Goal: Task Accomplishment & Management: Complete application form

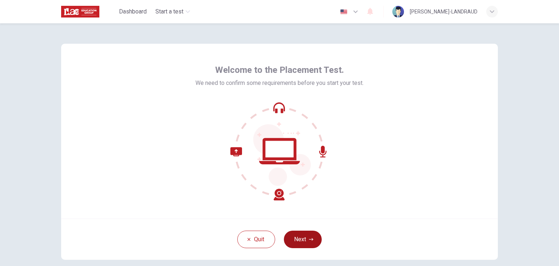
click at [311, 238] on icon "button" at bounding box center [311, 239] width 4 height 4
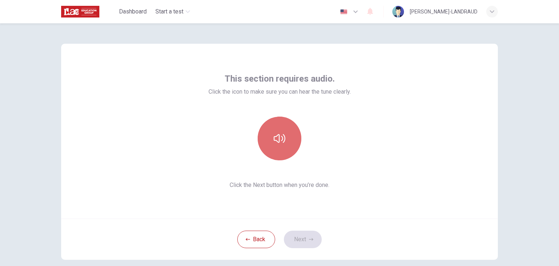
click at [274, 143] on icon "button" at bounding box center [280, 139] width 12 height 12
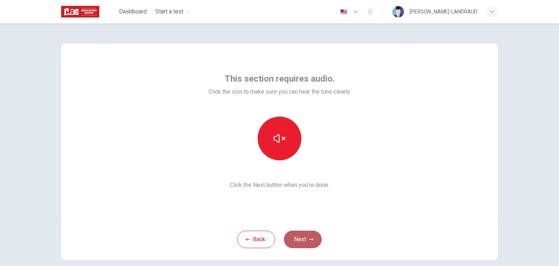
click at [313, 242] on button "Next" at bounding box center [303, 238] width 38 height 17
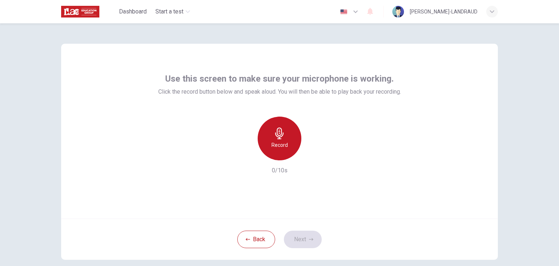
click at [289, 147] on div "Record" at bounding box center [280, 138] width 44 height 44
click at [289, 147] on div "Stop" at bounding box center [280, 138] width 44 height 44
click at [289, 147] on div "Record" at bounding box center [280, 138] width 44 height 44
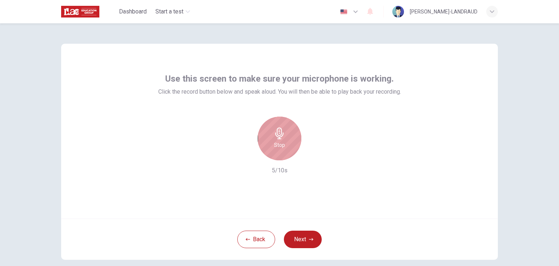
click at [289, 147] on div "Stop" at bounding box center [280, 138] width 44 height 44
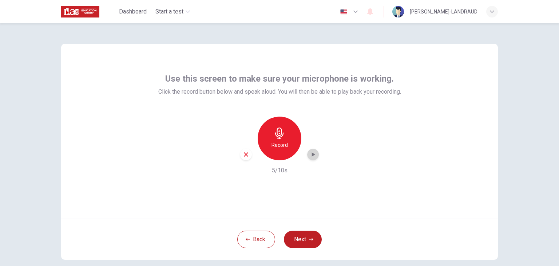
click at [310, 158] on div "button" at bounding box center [313, 155] width 12 height 12
click at [243, 155] on icon "button" at bounding box center [246, 154] width 7 height 7
click at [272, 143] on h6 "Record" at bounding box center [280, 145] width 16 height 9
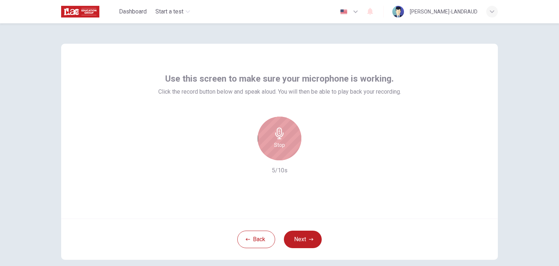
click at [272, 143] on div "Stop" at bounding box center [280, 138] width 44 height 44
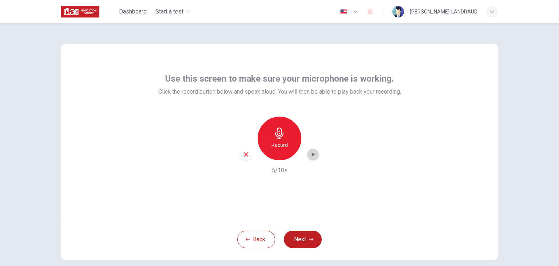
click at [312, 154] on icon "button" at bounding box center [313, 154] width 3 height 4
click at [301, 242] on button "Next" at bounding box center [303, 238] width 38 height 17
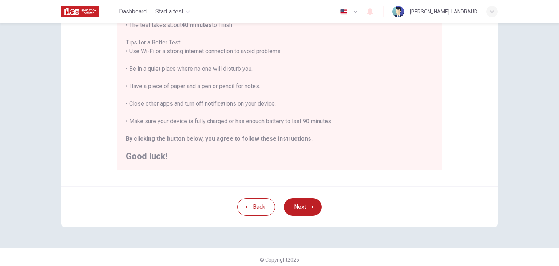
scroll to position [139, 0]
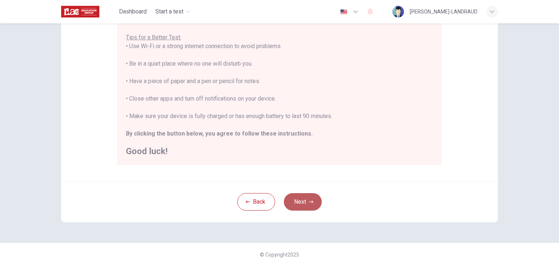
click at [318, 199] on button "Next" at bounding box center [303, 201] width 38 height 17
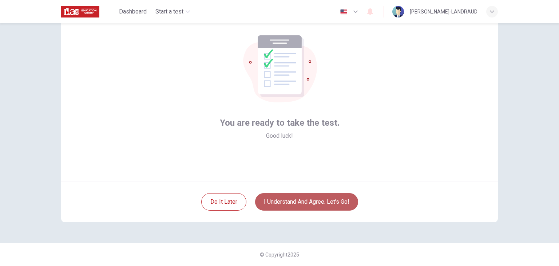
click at [318, 199] on button "I understand and agree. Let’s go!" at bounding box center [306, 201] width 103 height 17
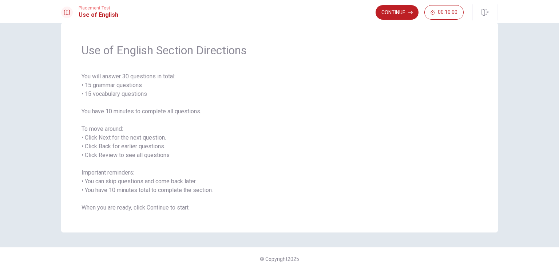
scroll to position [20, 0]
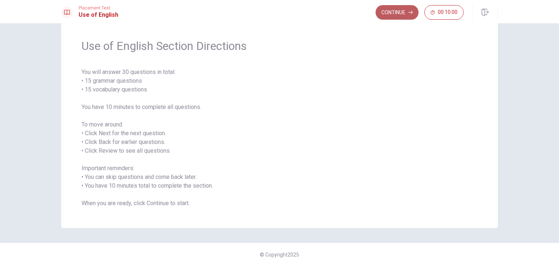
click at [383, 19] on button "Continue" at bounding box center [397, 12] width 43 height 15
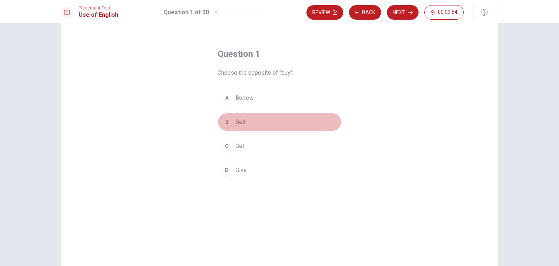
click at [227, 123] on div "B" at bounding box center [227, 122] width 12 height 12
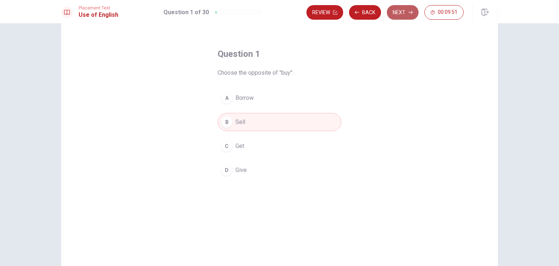
click at [404, 13] on button "Next" at bounding box center [403, 12] width 32 height 15
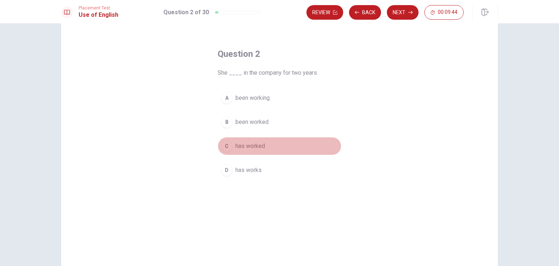
click at [248, 146] on span "has worked" at bounding box center [250, 146] width 29 height 9
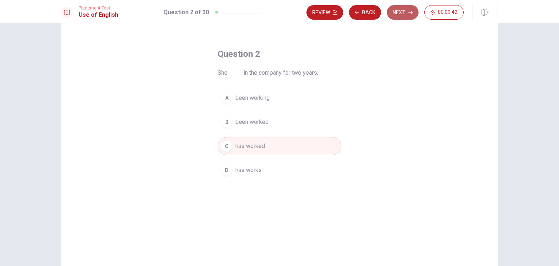
click at [406, 15] on button "Next" at bounding box center [403, 12] width 32 height 15
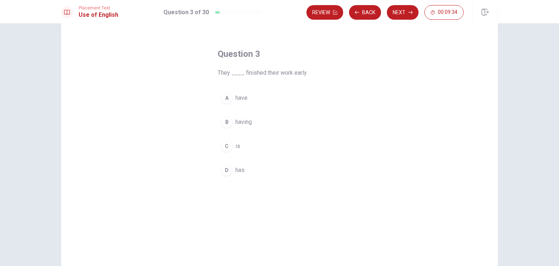
click at [246, 96] on button "A have" at bounding box center [280, 98] width 124 height 18
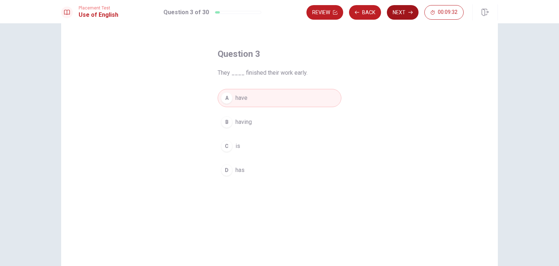
click at [393, 10] on button "Next" at bounding box center [403, 12] width 32 height 15
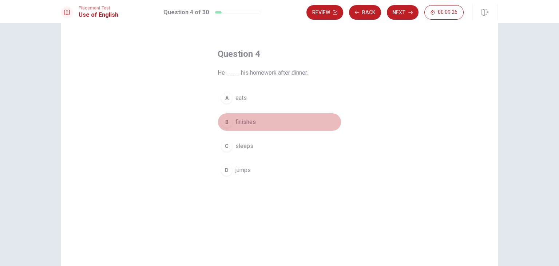
click at [226, 120] on div "B" at bounding box center [227, 122] width 12 height 12
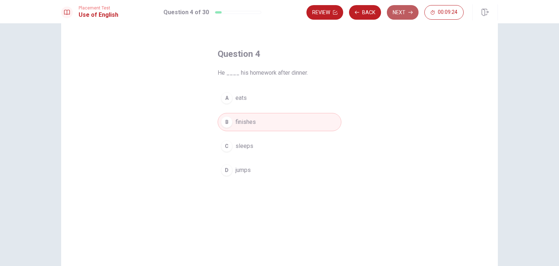
click at [398, 13] on button "Next" at bounding box center [403, 12] width 32 height 15
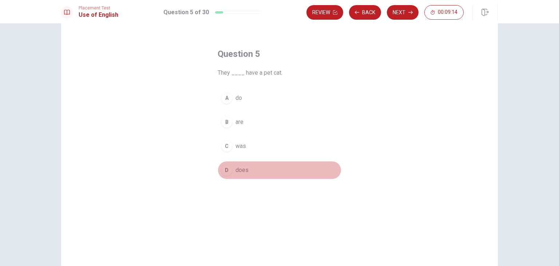
click at [229, 168] on div "D" at bounding box center [227, 170] width 12 height 12
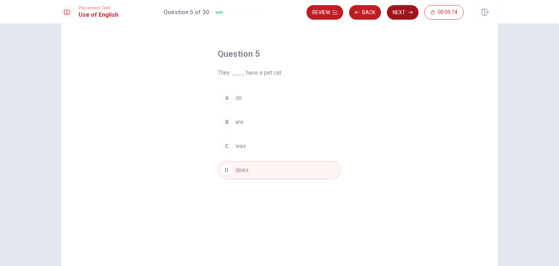
click at [405, 6] on button "Next" at bounding box center [403, 12] width 32 height 15
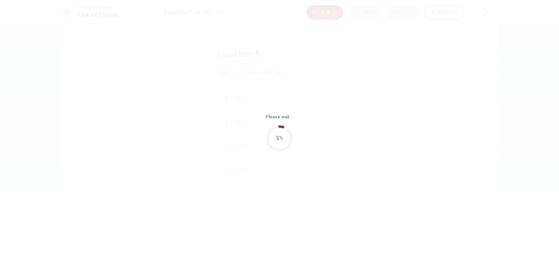
scroll to position [0, 0]
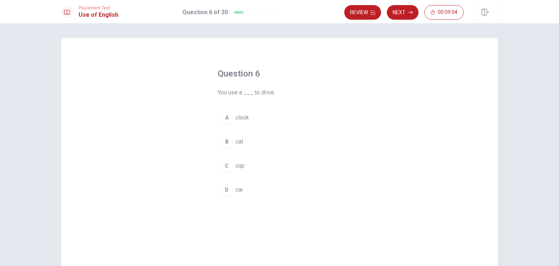
click at [230, 190] on div "D" at bounding box center [227, 190] width 12 height 12
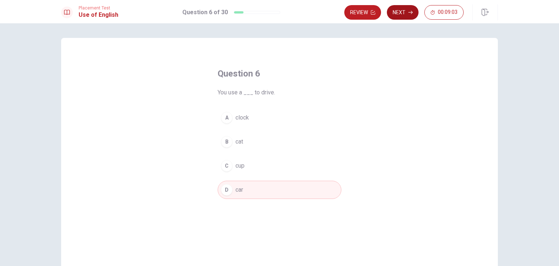
click at [405, 8] on button "Next" at bounding box center [403, 12] width 32 height 15
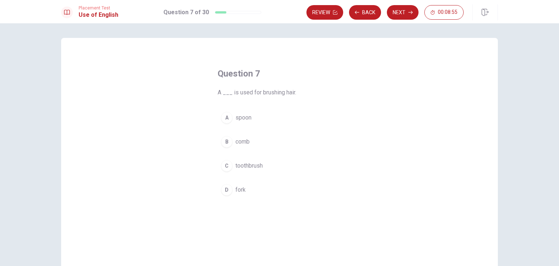
click at [223, 142] on div "B" at bounding box center [227, 142] width 12 height 12
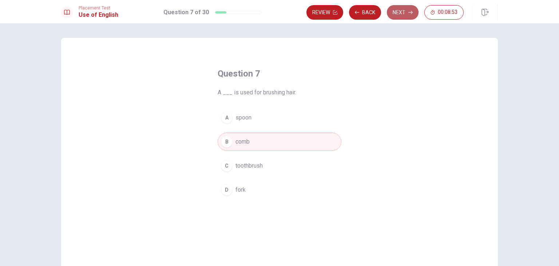
click at [408, 17] on button "Next" at bounding box center [403, 12] width 32 height 15
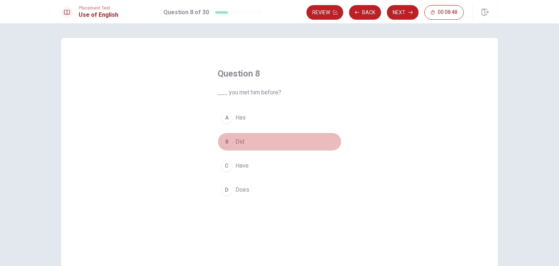
click at [233, 144] on button "B Did" at bounding box center [280, 142] width 124 height 18
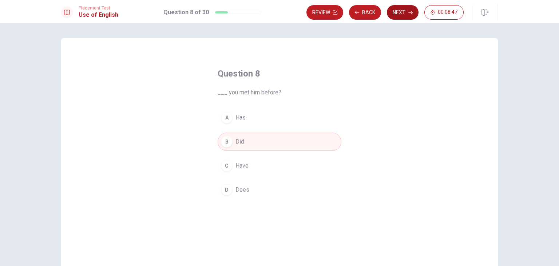
click at [398, 12] on button "Next" at bounding box center [403, 12] width 32 height 15
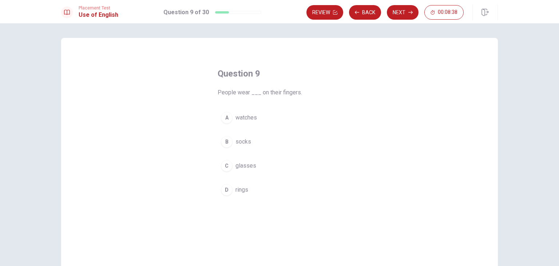
click at [229, 199] on div "Question 9 People wear ___ on their fingers. A watches B socks C glasses D rings" at bounding box center [279, 133] width 153 height 154
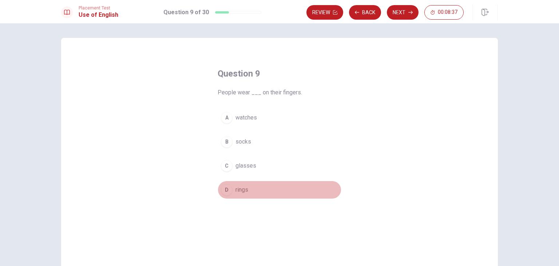
click at [247, 183] on button "D rings" at bounding box center [280, 190] width 124 height 18
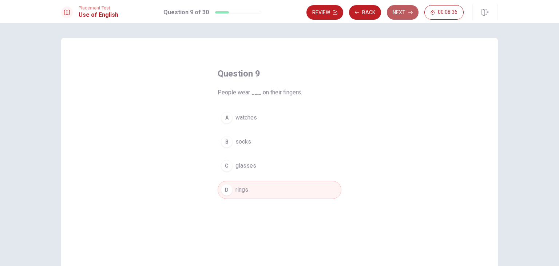
click at [403, 8] on button "Next" at bounding box center [403, 12] width 32 height 15
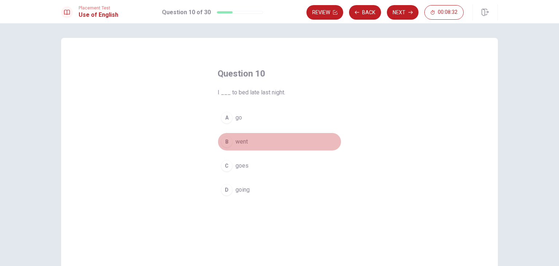
click at [229, 142] on div "B" at bounding box center [227, 142] width 12 height 12
click at [407, 5] on div "Review Back Next 00:08:30" at bounding box center [402, 12] width 191 height 16
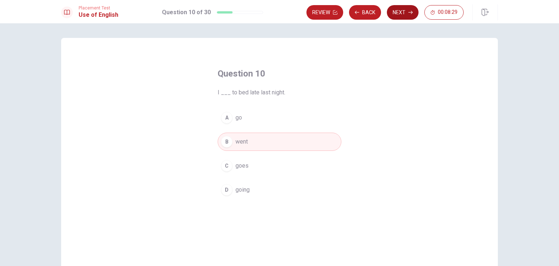
click at [406, 11] on button "Next" at bounding box center [403, 12] width 32 height 15
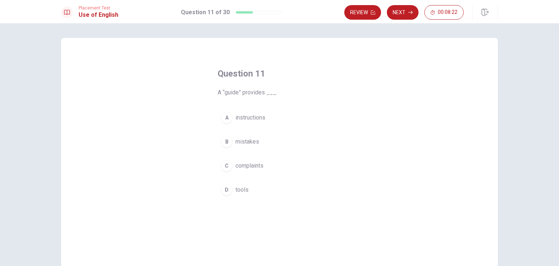
click at [246, 120] on span "instructions" at bounding box center [251, 117] width 30 height 9
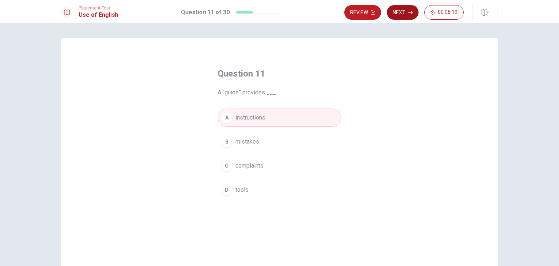
click at [410, 9] on button "Next" at bounding box center [403, 12] width 32 height 15
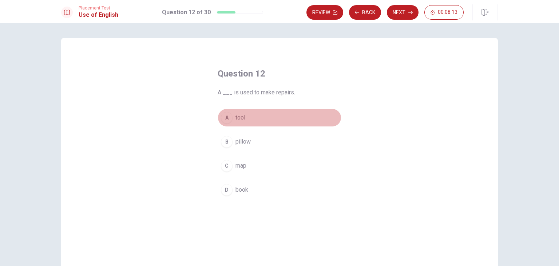
click at [230, 120] on button "A tool" at bounding box center [280, 117] width 124 height 18
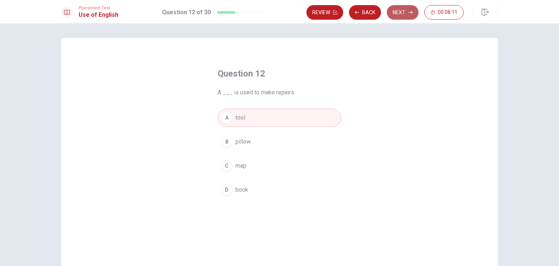
click at [397, 12] on button "Next" at bounding box center [403, 12] width 32 height 15
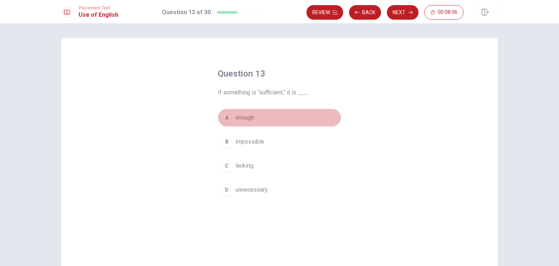
click at [238, 121] on span "enough" at bounding box center [245, 117] width 19 height 9
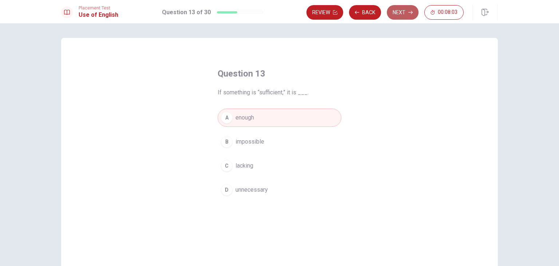
click at [403, 13] on button "Next" at bounding box center [403, 12] width 32 height 15
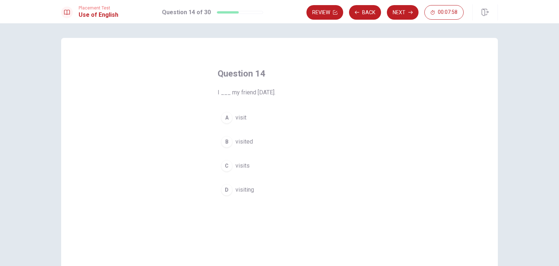
click at [227, 162] on div "C" at bounding box center [227, 166] width 12 height 12
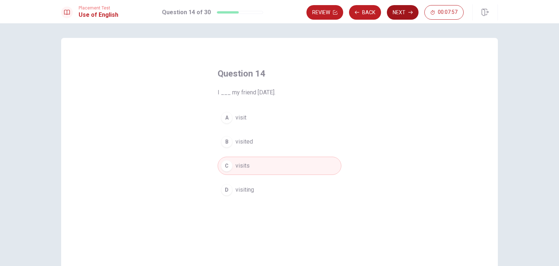
click at [390, 12] on button "Next" at bounding box center [403, 12] width 32 height 15
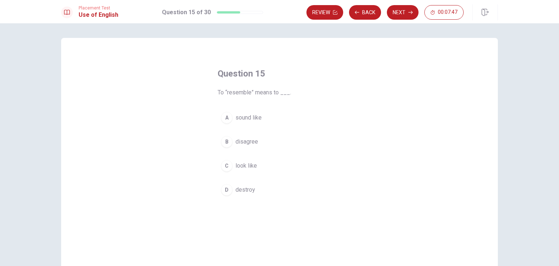
click at [227, 168] on div "C" at bounding box center [227, 166] width 12 height 12
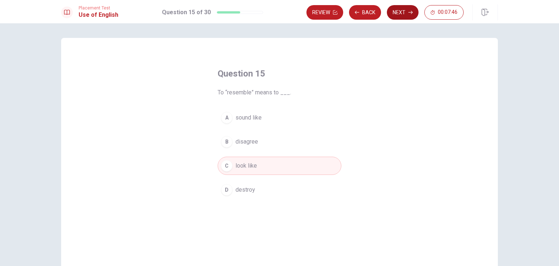
click at [397, 13] on button "Next" at bounding box center [403, 12] width 32 height 15
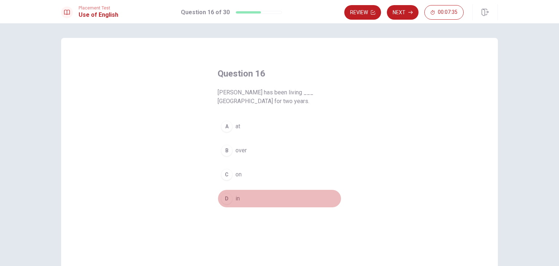
click at [228, 197] on div "D" at bounding box center [227, 199] width 12 height 12
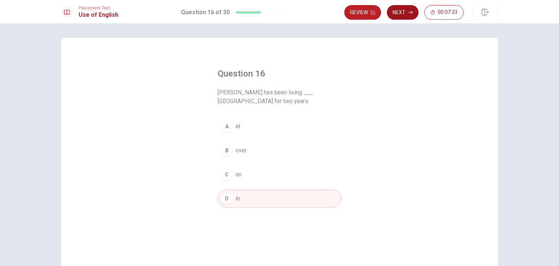
click at [404, 13] on button "Next" at bounding box center [403, 12] width 32 height 15
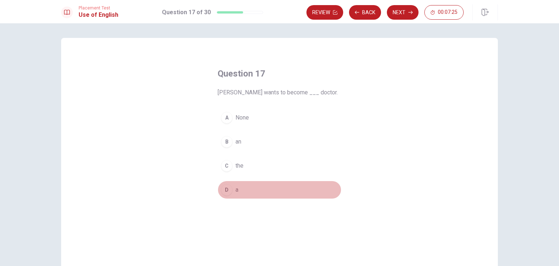
click at [224, 189] on div "D" at bounding box center [227, 190] width 12 height 12
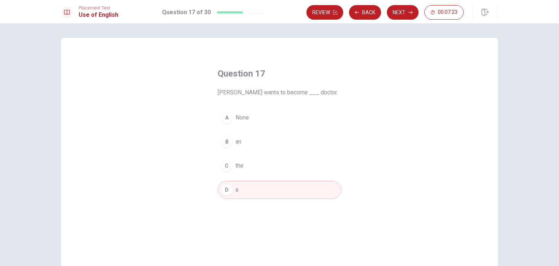
click at [411, 5] on div "Review Back Next 00:07:23" at bounding box center [402, 12] width 191 height 16
click at [408, 10] on button "Next" at bounding box center [403, 12] width 32 height 15
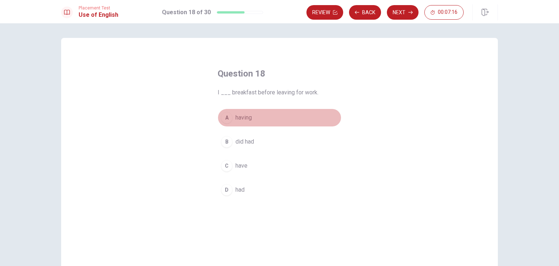
click at [246, 121] on span "having" at bounding box center [244, 117] width 16 height 9
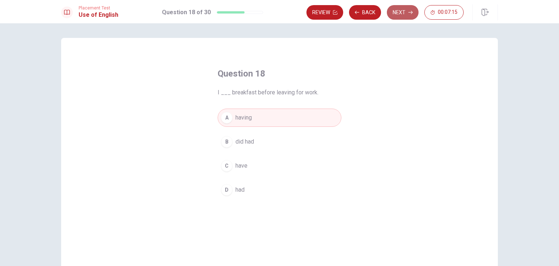
click at [408, 17] on button "Next" at bounding box center [403, 12] width 32 height 15
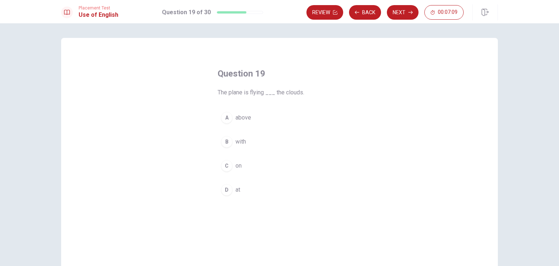
click at [230, 166] on button "C on" at bounding box center [280, 166] width 124 height 18
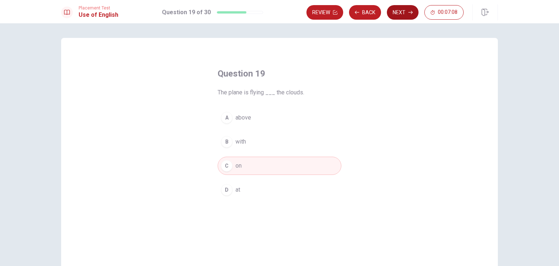
click at [403, 11] on button "Next" at bounding box center [403, 12] width 32 height 15
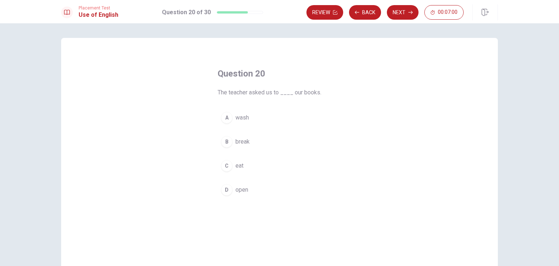
click at [226, 189] on div "D" at bounding box center [227, 190] width 12 height 12
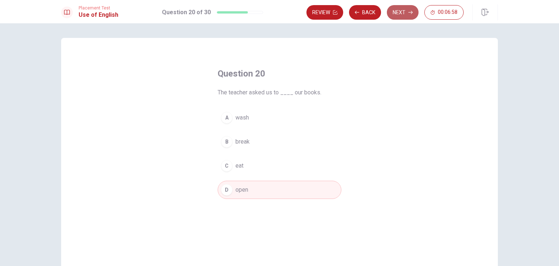
click at [398, 15] on button "Next" at bounding box center [403, 12] width 32 height 15
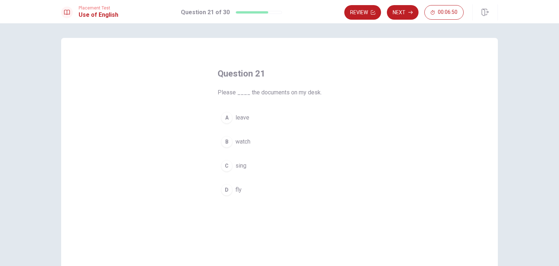
click at [229, 118] on div "A" at bounding box center [227, 118] width 12 height 12
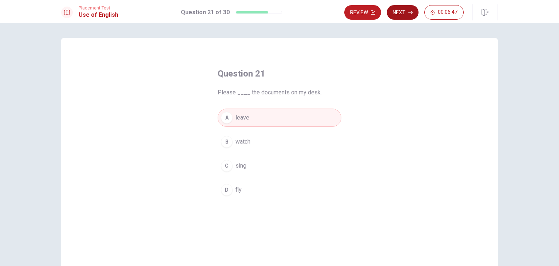
click at [403, 15] on button "Next" at bounding box center [403, 12] width 32 height 15
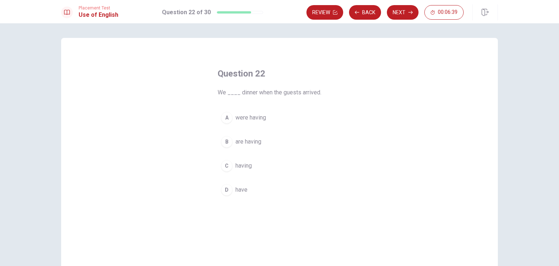
click at [226, 170] on div "C" at bounding box center [227, 166] width 12 height 12
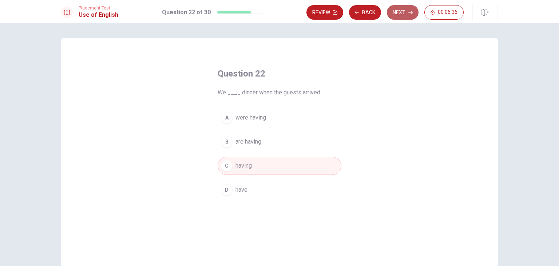
click at [406, 9] on button "Next" at bounding box center [403, 12] width 32 height 15
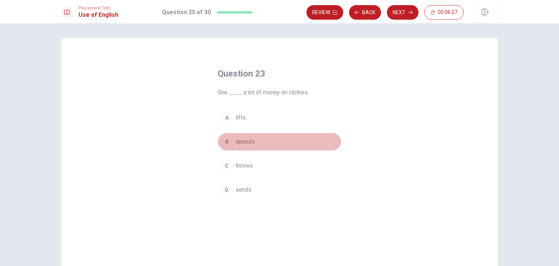
click at [228, 143] on div "B" at bounding box center [227, 142] width 12 height 12
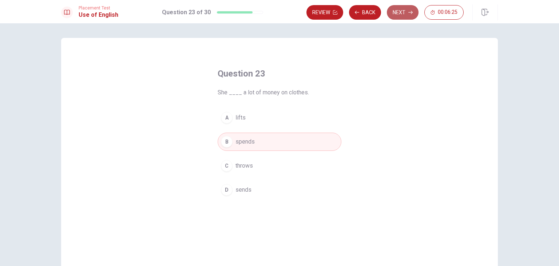
click at [410, 6] on button "Next" at bounding box center [403, 12] width 32 height 15
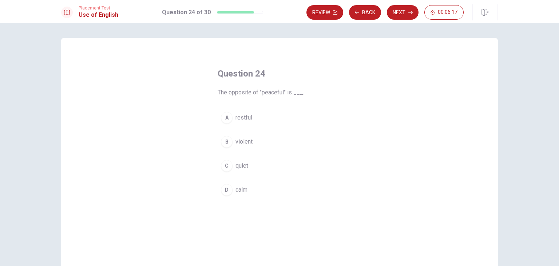
click at [228, 143] on div "B" at bounding box center [227, 142] width 12 height 12
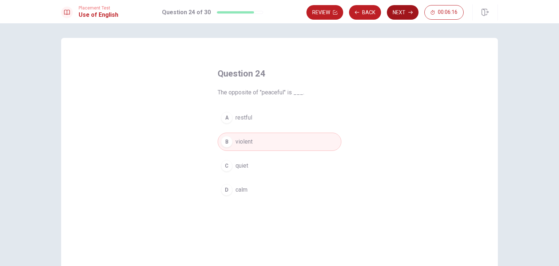
click at [411, 9] on button "Next" at bounding box center [403, 12] width 32 height 15
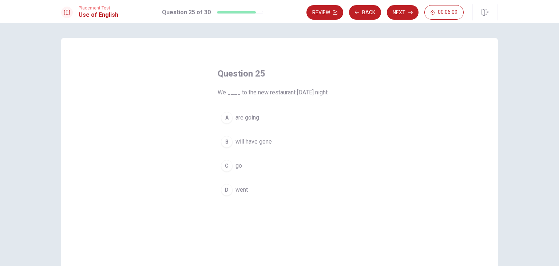
click at [252, 120] on span "are going" at bounding box center [248, 117] width 24 height 9
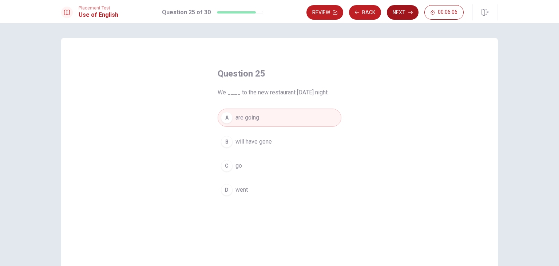
click at [415, 15] on button "Next" at bounding box center [403, 12] width 32 height 15
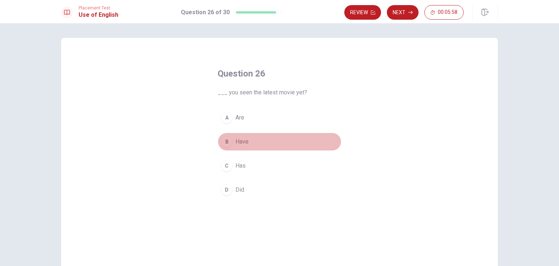
click at [226, 140] on div "B" at bounding box center [227, 142] width 12 height 12
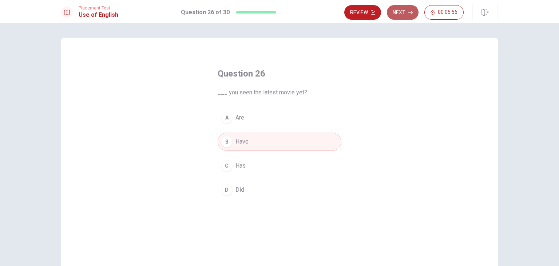
click at [396, 14] on button "Next" at bounding box center [403, 12] width 32 height 15
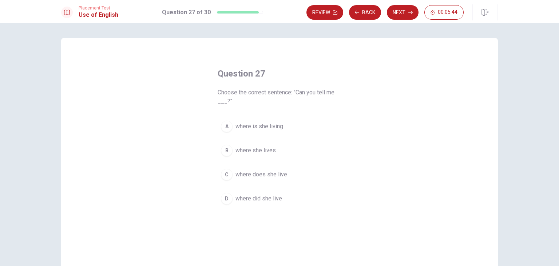
click at [236, 150] on span "where she lives" at bounding box center [256, 150] width 40 height 9
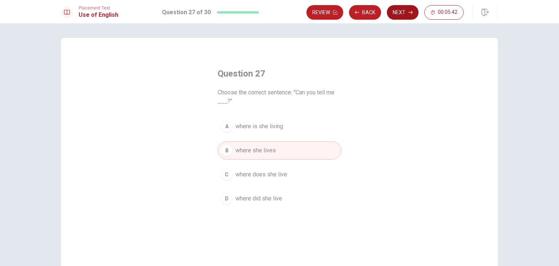
click at [403, 10] on button "Next" at bounding box center [403, 12] width 32 height 15
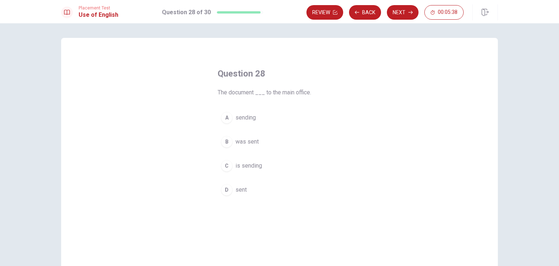
click at [230, 139] on div "B" at bounding box center [227, 142] width 12 height 12
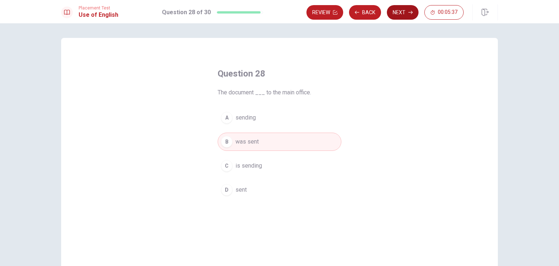
click at [401, 13] on button "Next" at bounding box center [403, 12] width 32 height 15
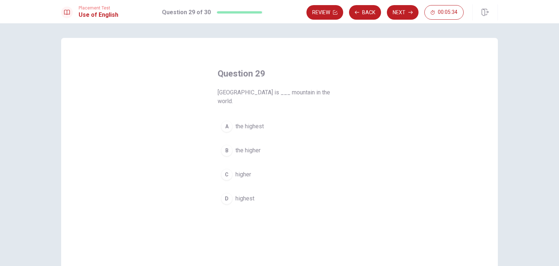
click at [246, 122] on span "the highest" at bounding box center [250, 126] width 28 height 9
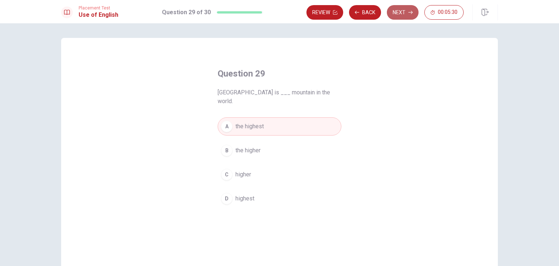
click at [409, 12] on icon "button" at bounding box center [410, 12] width 4 height 3
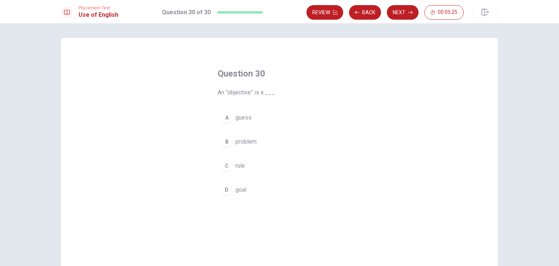
click at [226, 188] on div "D" at bounding box center [227, 190] width 12 height 12
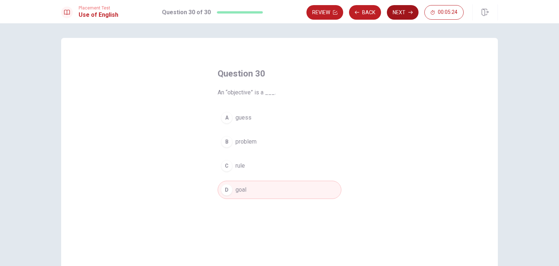
click at [416, 10] on button "Next" at bounding box center [403, 12] width 32 height 15
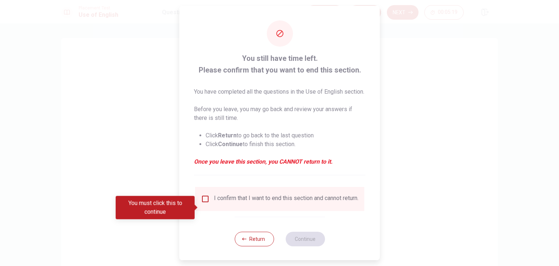
click at [215, 203] on div "I confirm that I want to end this section and cannot return." at bounding box center [279, 199] width 169 height 24
click at [214, 203] on div "I confirm that I want to end this section and cannot return." at bounding box center [286, 198] width 145 height 9
click at [206, 203] on input "You must click this to continue" at bounding box center [205, 198] width 9 height 9
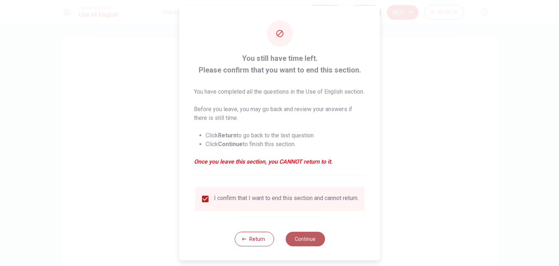
click at [309, 246] on button "Continue" at bounding box center [304, 239] width 39 height 15
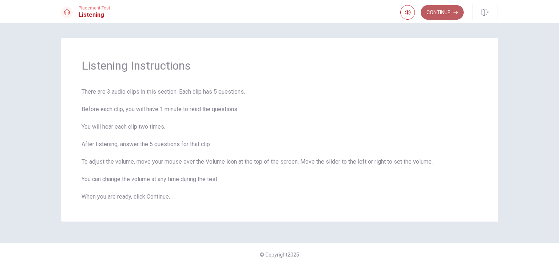
click at [449, 8] on button "Continue" at bounding box center [442, 12] width 43 height 15
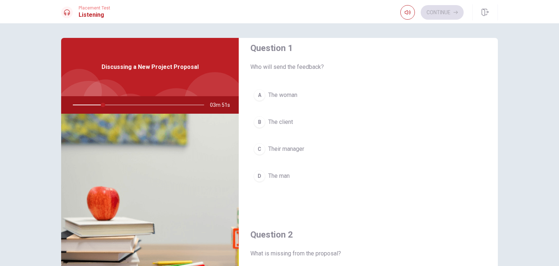
scroll to position [1, 0]
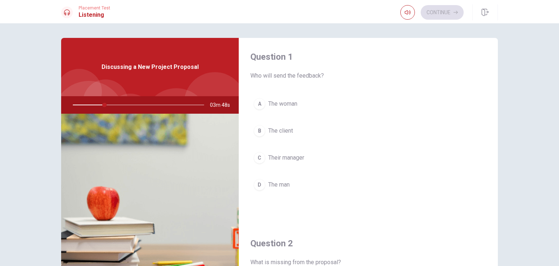
click at [105, 105] on div at bounding box center [137, 104] width 146 height 17
click at [272, 186] on span "The man" at bounding box center [278, 184] width 21 height 9
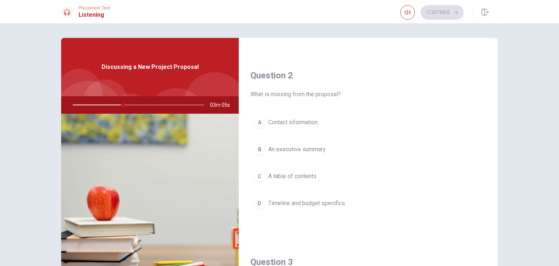
scroll to position [169, 0]
click at [259, 204] on div "D" at bounding box center [260, 204] width 12 height 12
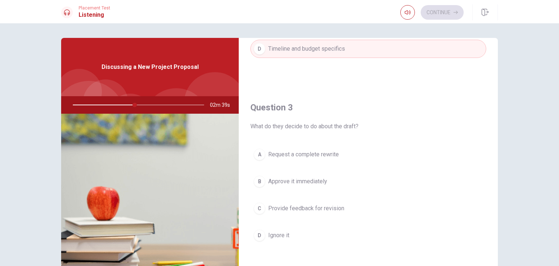
scroll to position [324, 0]
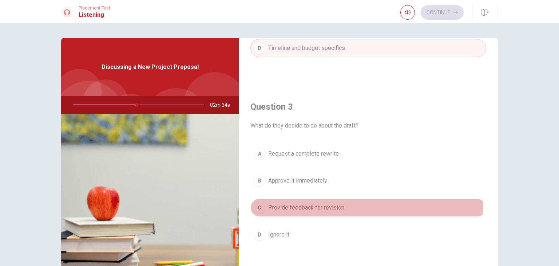
click at [263, 204] on div "C" at bounding box center [260, 208] width 12 height 12
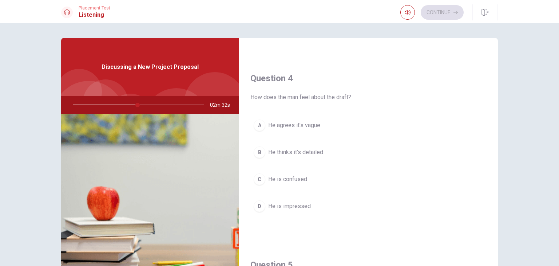
scroll to position [540, 0]
click at [286, 126] on span "He agrees it’s vague" at bounding box center [294, 124] width 52 height 9
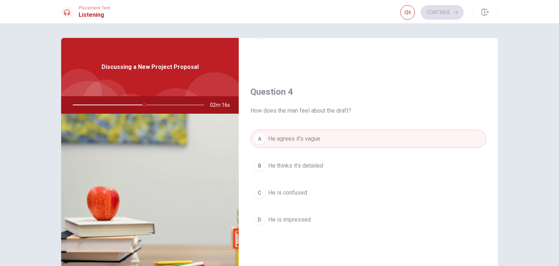
scroll to position [524, 0]
click at [324, 141] on button "A He agrees it’s vague" at bounding box center [368, 140] width 236 height 18
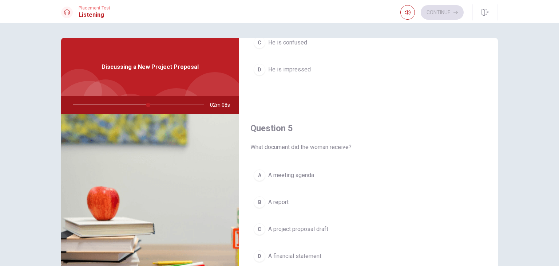
click at [277, 220] on button "C A project proposal draft" at bounding box center [368, 229] width 236 height 18
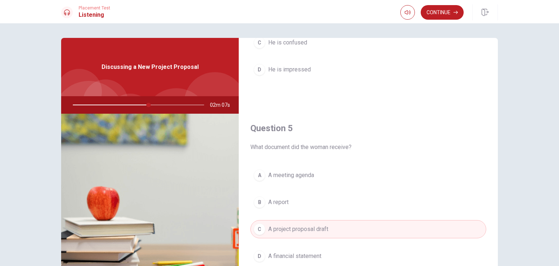
scroll to position [63, 0]
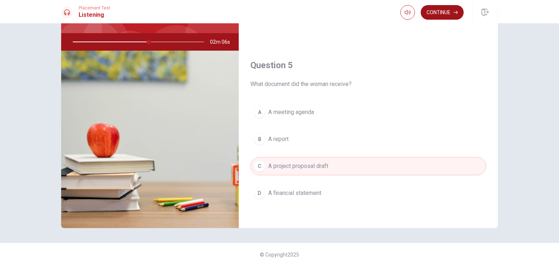
click at [433, 10] on button "Continue" at bounding box center [442, 12] width 43 height 15
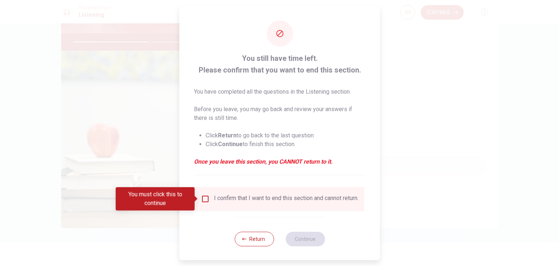
click at [205, 197] on input "You must click this to continue" at bounding box center [205, 198] width 9 height 9
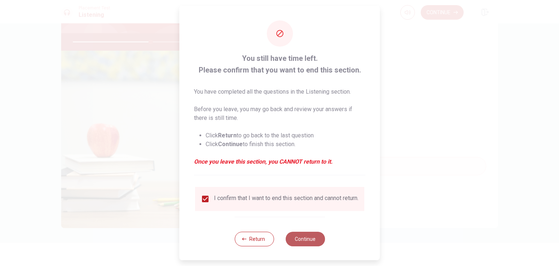
click at [306, 241] on button "Continue" at bounding box center [304, 239] width 39 height 15
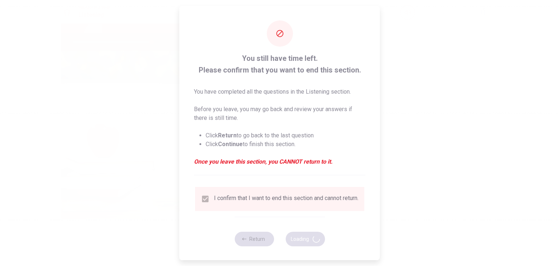
type input "60"
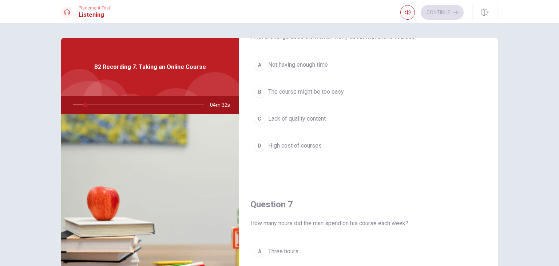
scroll to position [41, 0]
click at [308, 119] on span "Lack of quality content" at bounding box center [297, 118] width 58 height 9
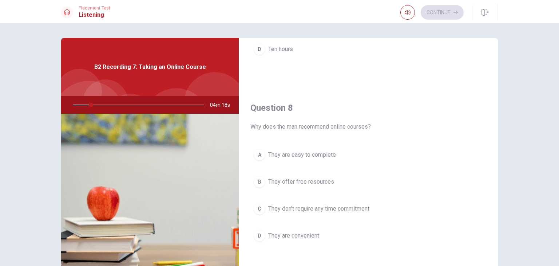
scroll to position [325, 0]
click at [311, 202] on span "They don’t require any time commitment" at bounding box center [318, 206] width 101 height 9
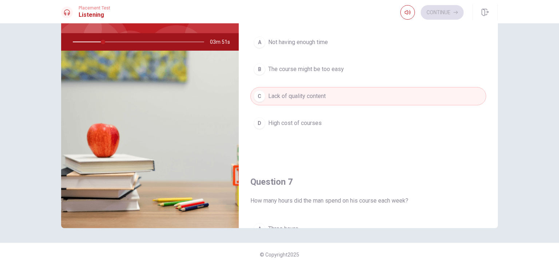
scroll to position [0, 0]
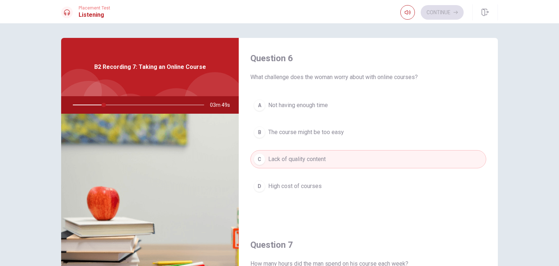
click at [111, 105] on div at bounding box center [137, 104] width 146 height 17
drag, startPoint x: 102, startPoint y: 105, endPoint x: 113, endPoint y: 106, distance: 10.7
click at [113, 106] on div at bounding box center [137, 104] width 146 height 17
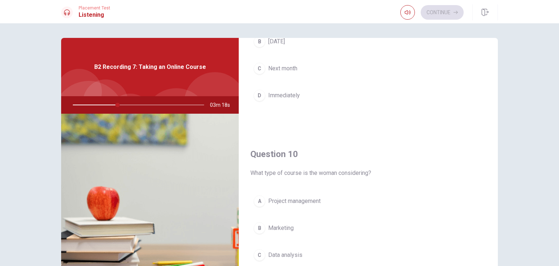
scroll to position [676, 0]
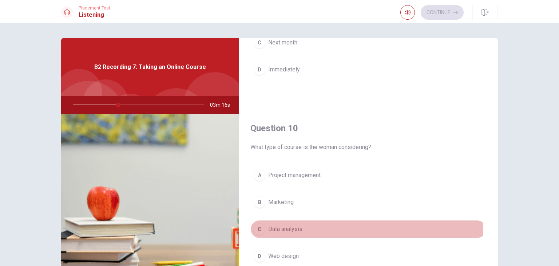
click at [276, 228] on span "Data analysis" at bounding box center [285, 229] width 34 height 9
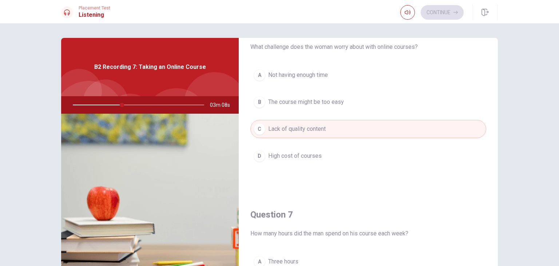
scroll to position [29, 0]
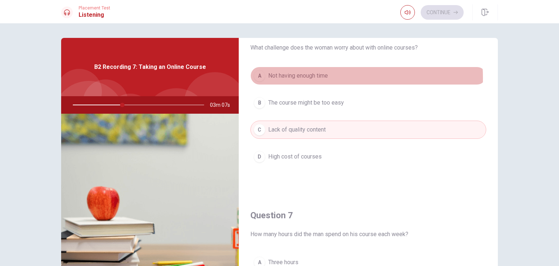
click at [302, 78] on span "Not having enough time" at bounding box center [298, 75] width 60 height 9
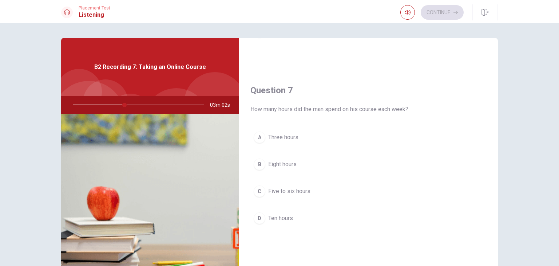
scroll to position [155, 0]
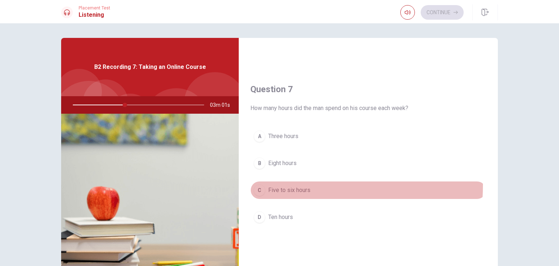
click at [268, 184] on button "C Five to six hours" at bounding box center [368, 190] width 236 height 18
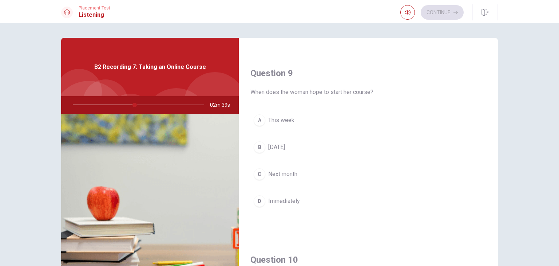
scroll to position [542, 0]
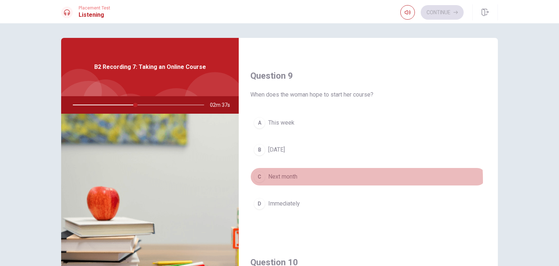
click at [282, 178] on span "Next month" at bounding box center [282, 176] width 29 height 9
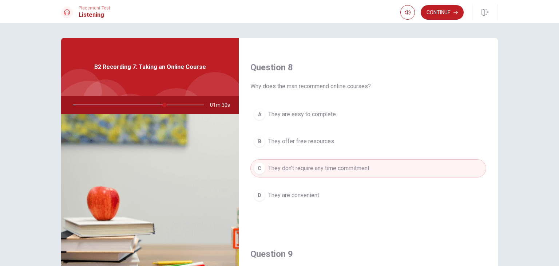
scroll to position [363, 0]
click at [446, 11] on button "Continue" at bounding box center [442, 12] width 43 height 15
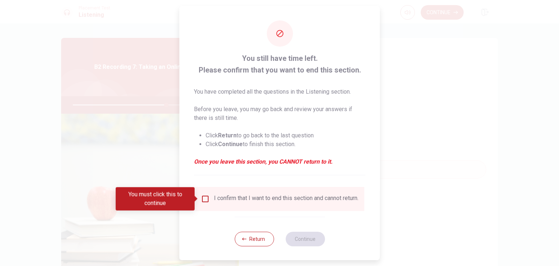
click at [242, 197] on div "I confirm that I want to end this section and cannot return." at bounding box center [286, 198] width 145 height 9
click at [206, 201] on input "You must click this to continue" at bounding box center [205, 198] width 9 height 9
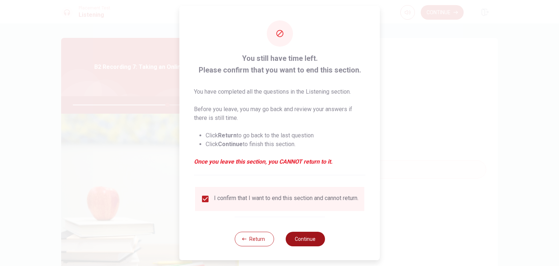
click at [298, 241] on button "Continue" at bounding box center [304, 239] width 39 height 15
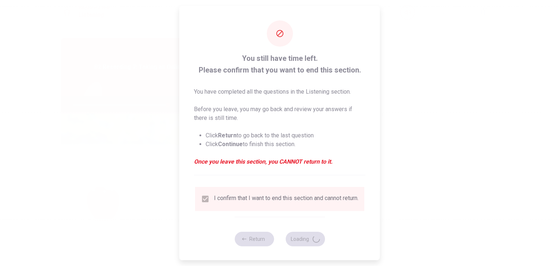
type input "73"
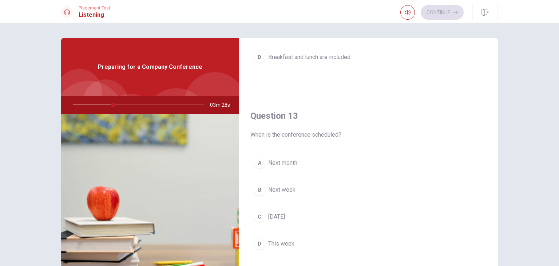
scroll to position [316, 0]
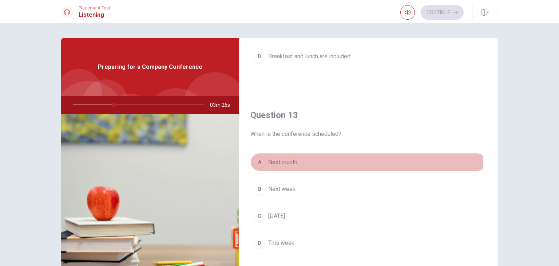
click at [286, 162] on span "Next month" at bounding box center [282, 162] width 29 height 9
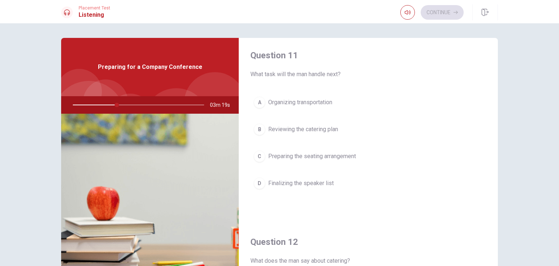
scroll to position [2, 0]
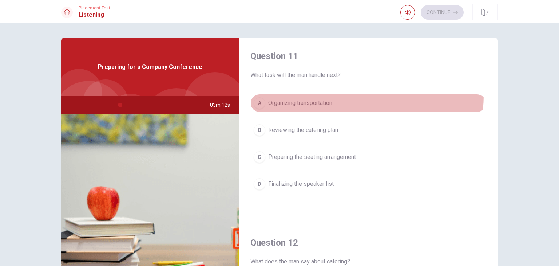
click at [319, 94] on button "A Organizing transportation" at bounding box center [368, 103] width 236 height 18
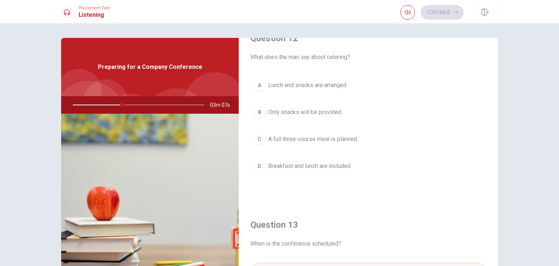
scroll to position [204, 0]
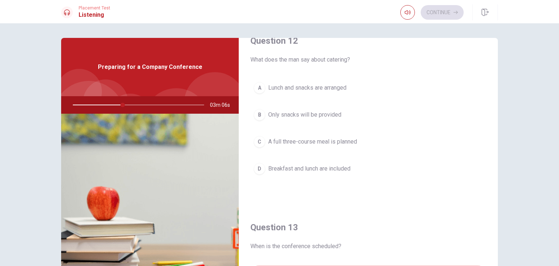
click at [320, 83] on span "Lunch and snacks are arranged" at bounding box center [307, 87] width 78 height 9
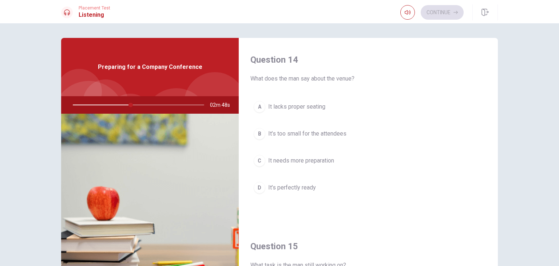
scroll to position [559, 0]
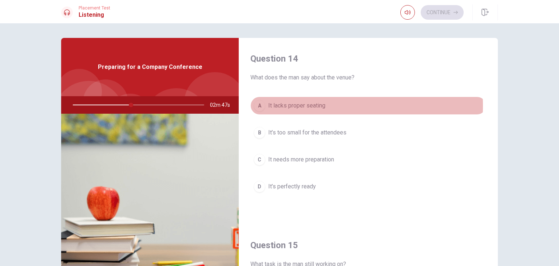
click at [300, 104] on span "It lacks proper seating" at bounding box center [296, 105] width 57 height 9
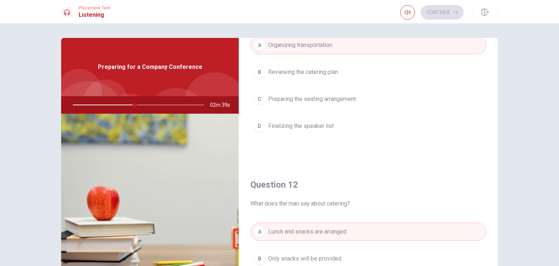
scroll to position [0, 0]
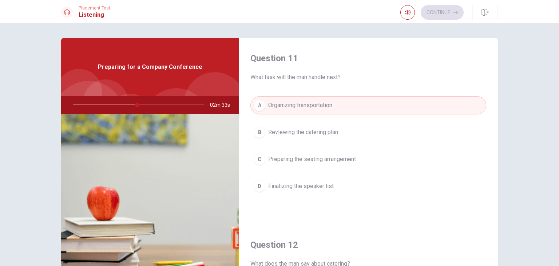
click at [315, 188] on span "Finalizing the speaker list" at bounding box center [301, 186] width 66 height 9
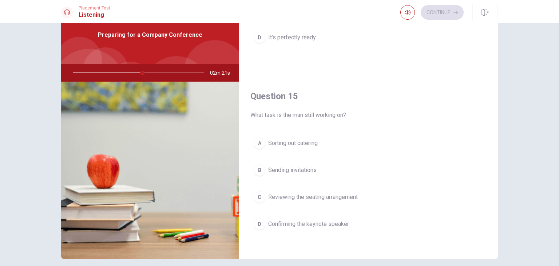
scroll to position [31, 0]
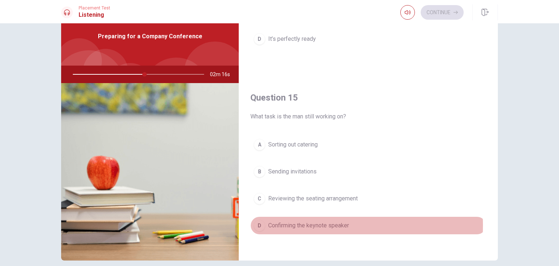
click at [280, 222] on span "Confirming the keynote speaker" at bounding box center [308, 225] width 81 height 9
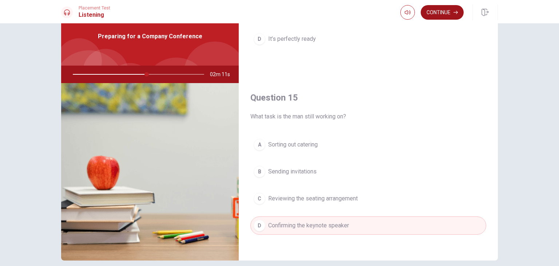
click at [445, 13] on button "Continue" at bounding box center [442, 12] width 43 height 15
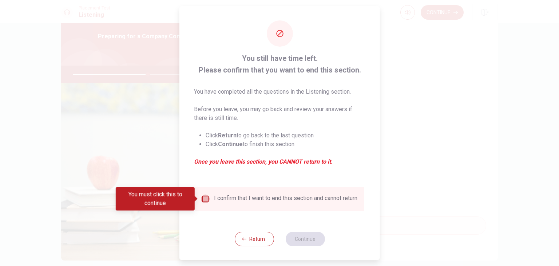
click at [203, 198] on input "You must click this to continue" at bounding box center [205, 198] width 9 height 9
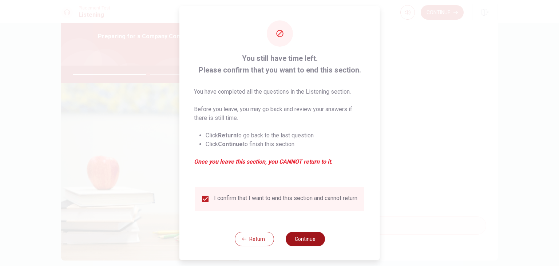
click at [312, 238] on button "Continue" at bounding box center [304, 239] width 39 height 15
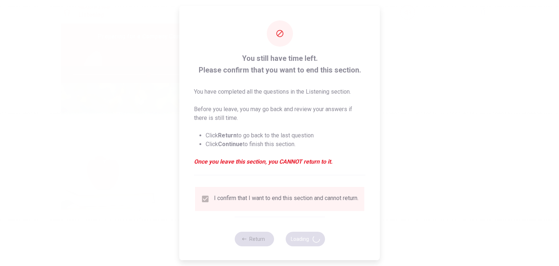
type input "58"
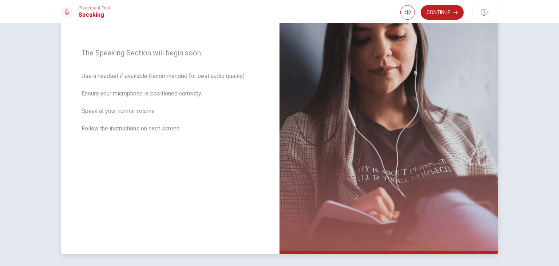
scroll to position [106, 0]
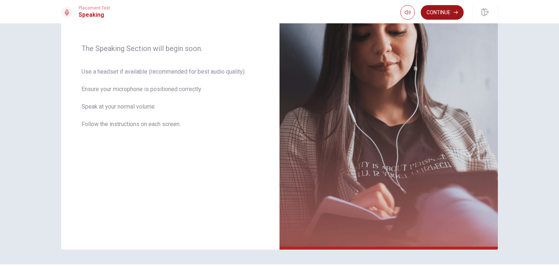
click at [453, 18] on button "Continue" at bounding box center [442, 12] width 43 height 15
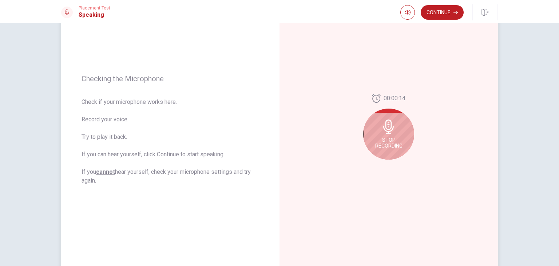
scroll to position [66, 0]
click at [392, 123] on icon at bounding box center [388, 127] width 15 height 15
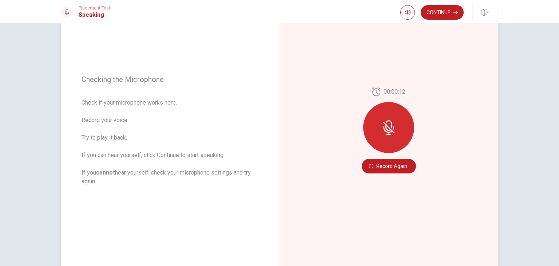
click at [391, 124] on icon at bounding box center [388, 127] width 15 height 15
click at [384, 162] on button "Record Again" at bounding box center [389, 166] width 54 height 15
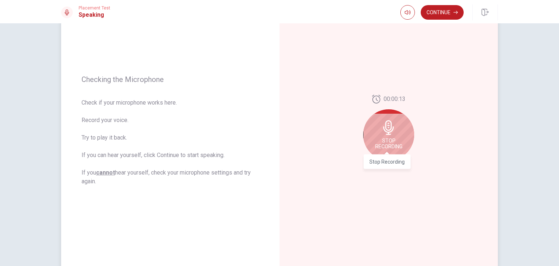
click at [384, 143] on span "Stop Recording" at bounding box center [388, 144] width 27 height 12
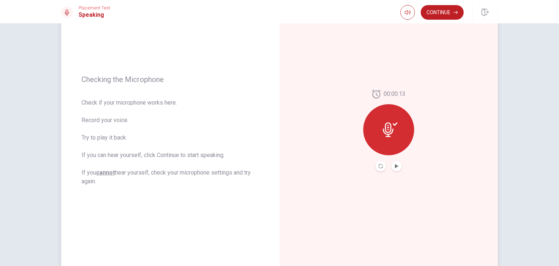
click at [396, 170] on button "Play Audio" at bounding box center [397, 166] width 10 height 10
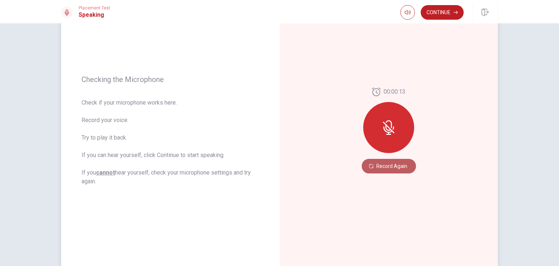
click at [395, 169] on button "Record Again" at bounding box center [389, 166] width 54 height 15
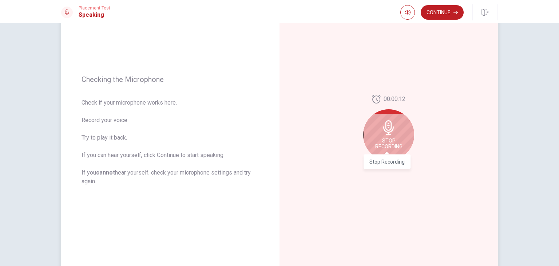
click at [385, 140] on span "Stop Recording" at bounding box center [388, 144] width 27 height 12
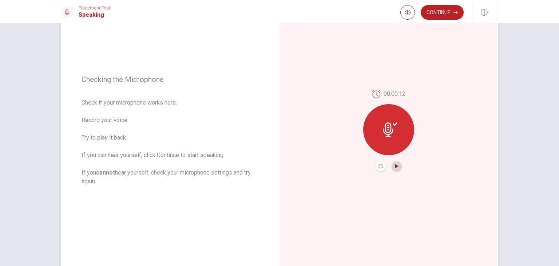
click at [393, 168] on button "Play Audio" at bounding box center [397, 166] width 10 height 10
click at [442, 13] on button "Continue" at bounding box center [442, 12] width 43 height 15
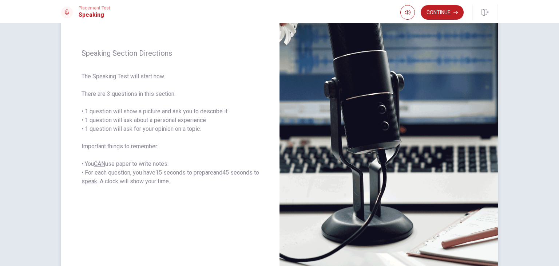
scroll to position [127, 0]
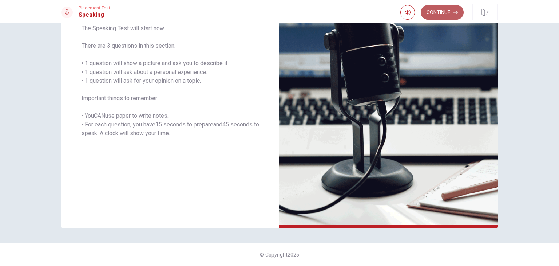
click at [446, 15] on button "Continue" at bounding box center [442, 12] width 43 height 15
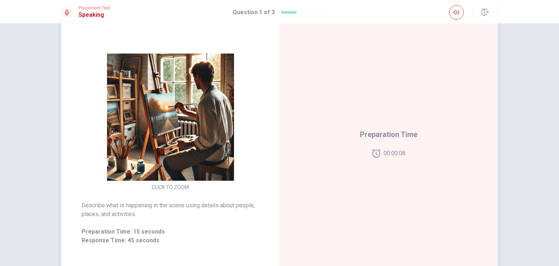
scroll to position [54, 0]
click at [271, 122] on div "CLICK TO ZOOM" at bounding box center [170, 122] width 218 height 139
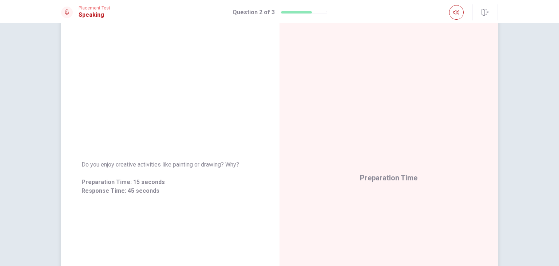
scroll to position [20, 0]
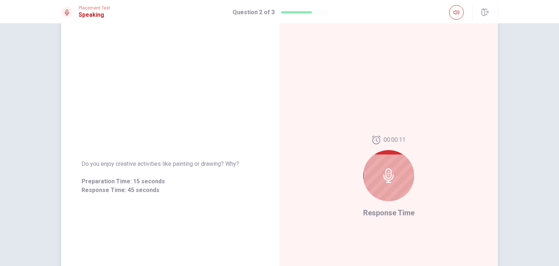
click at [385, 180] on icon at bounding box center [388, 175] width 11 height 15
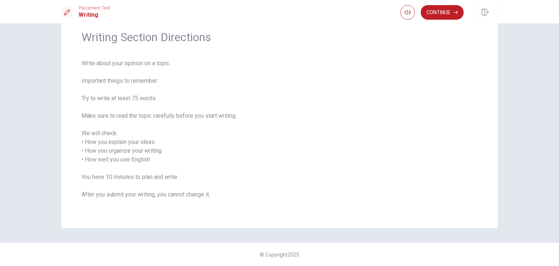
scroll to position [28, 0]
click at [424, 12] on button "Continue" at bounding box center [442, 12] width 43 height 15
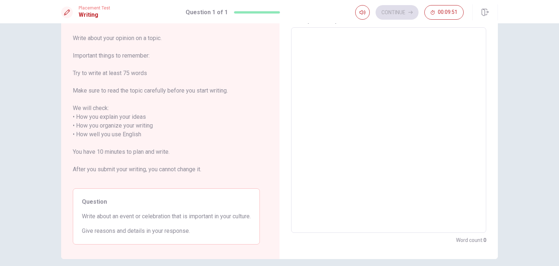
scroll to position [36, 0]
click at [349, 71] on textarea at bounding box center [388, 129] width 185 height 193
type textarea "f"
type textarea "x"
type textarea "F"
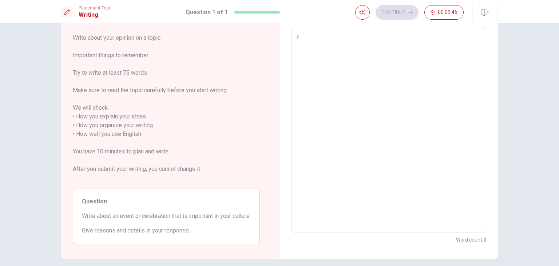
type textarea "x"
type textarea "Fo"
type textarea "x"
type textarea "For"
type textarea "x"
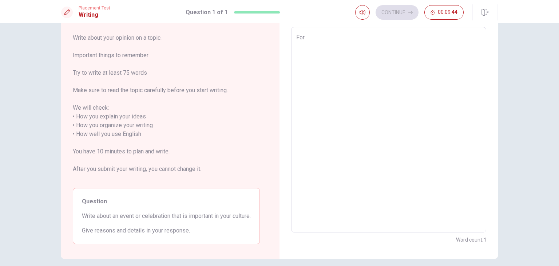
type textarea "For"
type textarea "x"
type textarea "For m"
type textarea "x"
type textarea "For me"
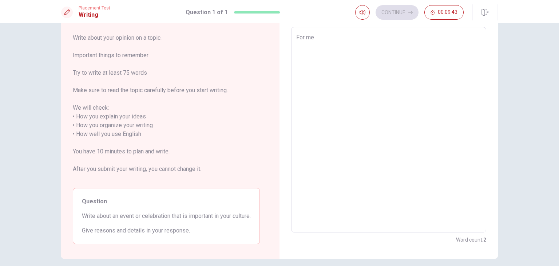
type textarea "x"
type textarea "For me"
type textarea "x"
type textarea "For me i"
type textarea "x"
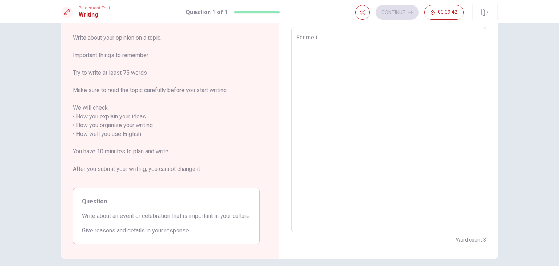
type textarea "For me i"
type textarea "x"
type textarea "For me i"
type textarea "x"
type textarea "For me i"
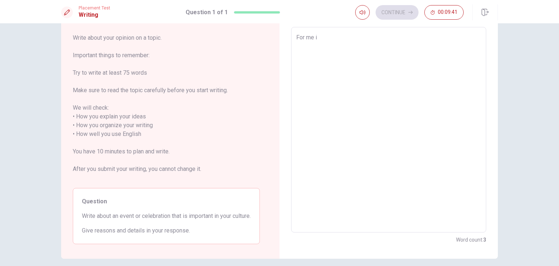
type textarea "x"
type textarea "For me i"
type textarea "x"
type textarea "For me in"
type textarea "x"
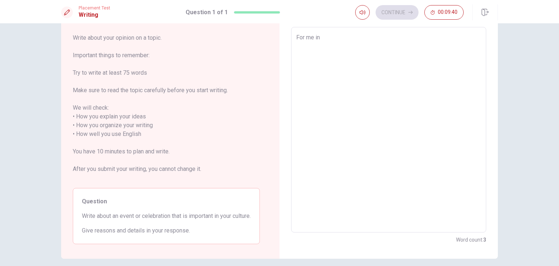
type textarea "For me in"
type textarea "x"
type textarea "For me in m"
type textarea "x"
type textarea "For me in mu"
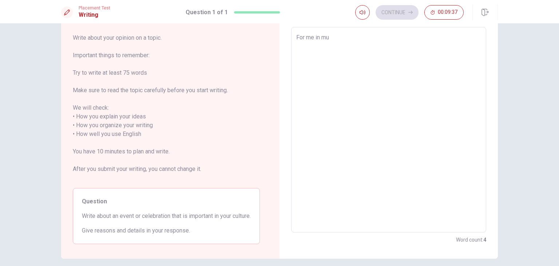
type textarea "x"
type textarea "For me in m"
type textarea "x"
type textarea "For me in my"
type textarea "x"
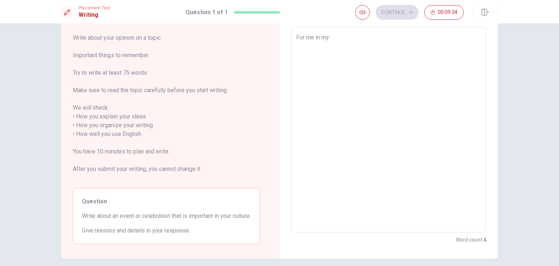
type textarea "For me in my"
type textarea "x"
type textarea "For me in my c"
type textarea "x"
type textarea "For me in my cu"
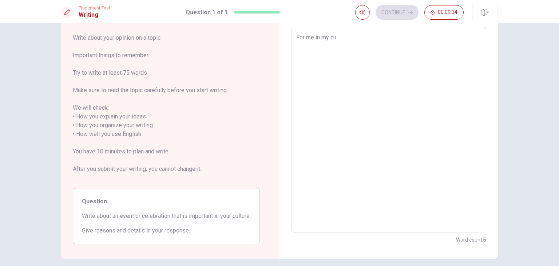
type textarea "x"
type textarea "For me in my cul"
type textarea "x"
type textarea "For me in my cult"
type textarea "x"
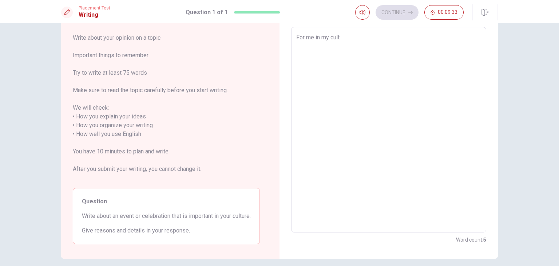
type textarea "For me in my cultu"
type textarea "x"
type textarea "For me in my cultur"
type textarea "x"
type textarea "For me in my culture"
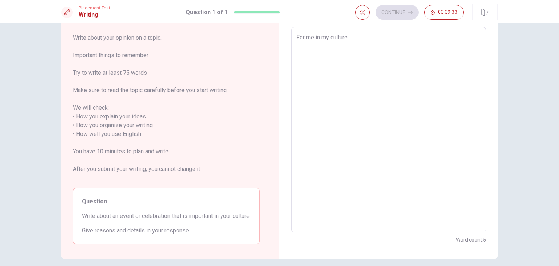
type textarea "x"
type textarea "For me in my culture"
type textarea "x"
type textarea "For me in my culture s"
type textarea "x"
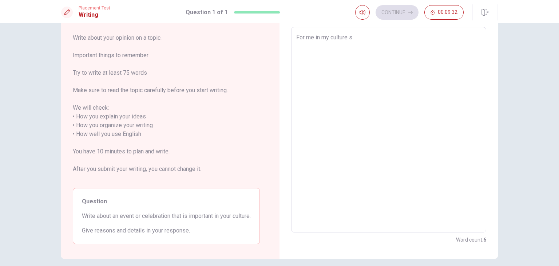
type textarea "For me in my culture sa"
type textarea "x"
type textarea "For me in my culture san"
type textarea "x"
type textarea "For me in my culture [DEMOGRAPHIC_DATA]"
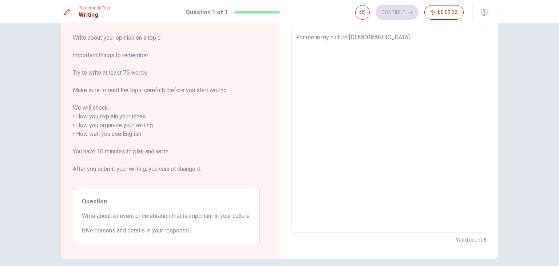
type textarea "x"
type textarea "For me in my culture [DEMOGRAPHIC_DATA]"
type textarea "x"
type textarea "For me in my culture [DEMOGRAPHIC_DATA]"
type textarea "x"
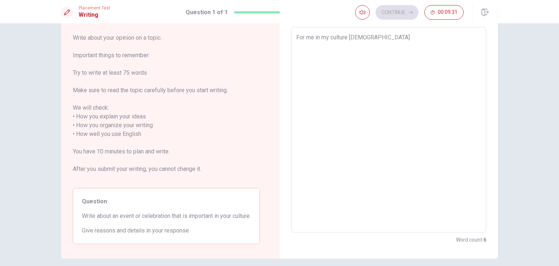
type textarea "For me in my culture [DEMOGRAPHIC_DATA] i"
type textarea "x"
type textarea "For me in my culture [DEMOGRAPHIC_DATA] is"
type textarea "x"
type textarea "For me in my culture [DEMOGRAPHIC_DATA] is"
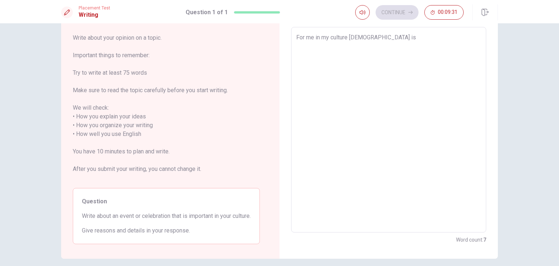
type textarea "x"
type textarea "For me in my culture [DEMOGRAPHIC_DATA] is t"
type textarea "x"
type textarea "For me in my culture [DEMOGRAPHIC_DATA] is th"
type textarea "x"
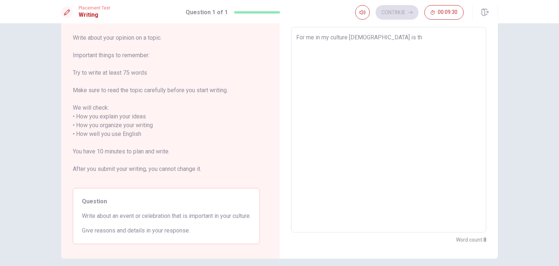
type textarea "For me in my culture [DEMOGRAPHIC_DATA] is the"
type textarea "x"
type textarea "For me in my culture [DEMOGRAPHIC_DATA] is the"
type textarea "x"
type textarea "For me in my culture [DEMOGRAPHIC_DATA] is the m"
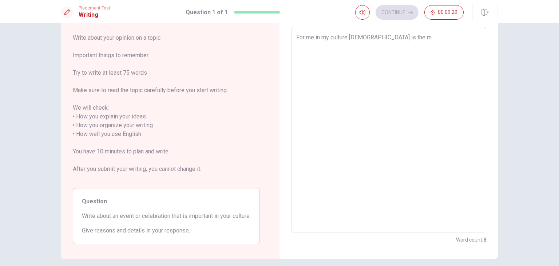
type textarea "x"
type textarea "For me in my culture [DEMOGRAPHIC_DATA] is the mo"
type textarea "x"
type textarea "For me in my culture [DEMOGRAPHIC_DATA] is the [DEMOGRAPHIC_DATA]"
type textarea "x"
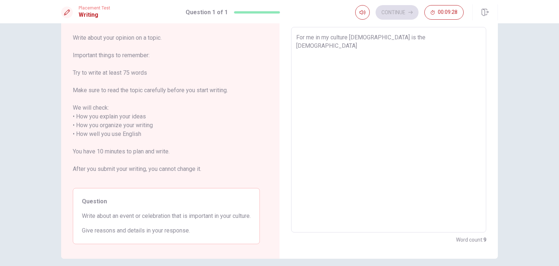
type textarea "For me in my culture [DEMOGRAPHIC_DATA] is the most"
type textarea "x"
type textarea "For me in my culture [DEMOGRAPHIC_DATA] is the most"
type textarea "x"
type textarea "For me in my culture [DEMOGRAPHIC_DATA] is the most i"
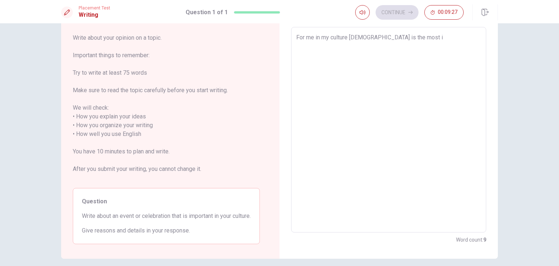
type textarea "x"
type textarea "For me in my culture [DEMOGRAPHIC_DATA] is the most im"
type textarea "x"
type textarea "For me in my culture [DEMOGRAPHIC_DATA] is the most imp"
type textarea "x"
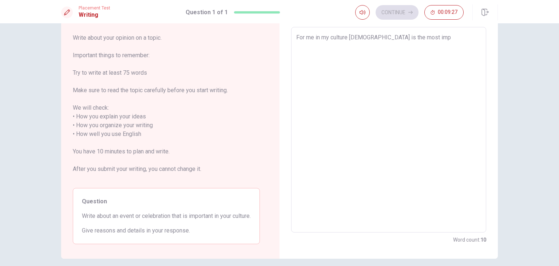
type textarea "For me in my culture [DEMOGRAPHIC_DATA] is the most impo"
type textarea "x"
type textarea "For me in my culture [DEMOGRAPHIC_DATA] is the most impor"
type textarea "x"
type textarea "For me in my culture [DEMOGRAPHIC_DATA] is the most import"
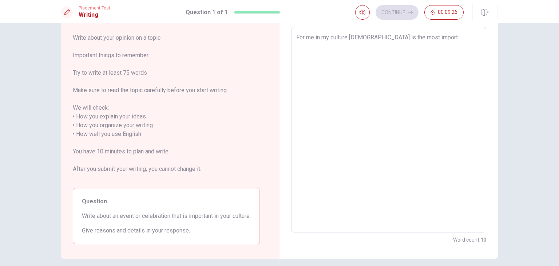
type textarea "x"
type textarea "For me in my culture [DEMOGRAPHIC_DATA] is the most importa"
type textarea "x"
type textarea "For me in my culture [DEMOGRAPHIC_DATA] is the most importan"
type textarea "x"
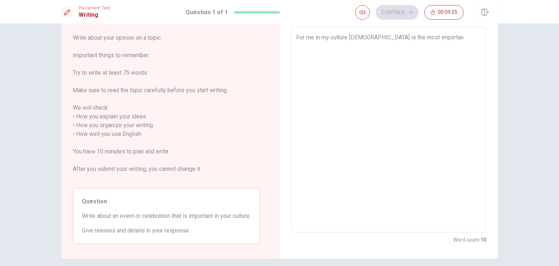
type textarea "For me in my culture [DEMOGRAPHIC_DATA] is the most important"
type textarea "x"
type textarea "For me in my culture [DEMOGRAPHIC_DATA] is the most important"
type textarea "x"
type textarea "For me in my culture [DEMOGRAPHIC_DATA] is the most important e"
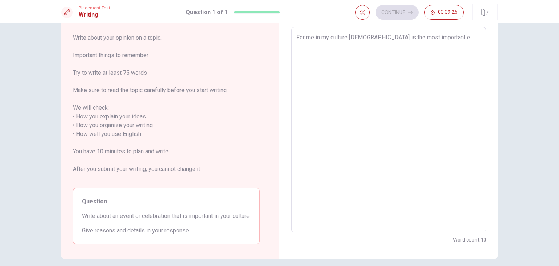
type textarea "x"
type textarea "For me in my culture [DEMOGRAPHIC_DATA] is the most important ev"
type textarea "x"
type textarea "For me in my culture [DEMOGRAPHIC_DATA] is the most important eve"
type textarea "x"
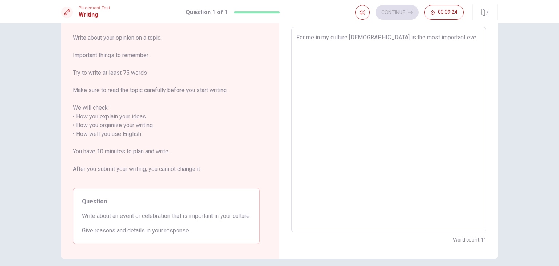
type textarea "For me in my culture [DEMOGRAPHIC_DATA] is the most important even"
type textarea "x"
type textarea "For me in my culture [DEMOGRAPHIC_DATA] is the most important event"
type textarea "x"
type textarea "For me in my culture [DEMOGRAPHIC_DATA] is the most important event"
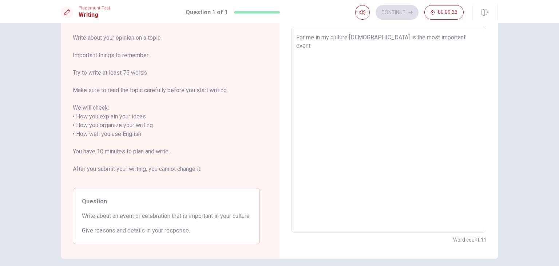
type textarea "x"
type textarea "For me in my culture [DEMOGRAPHIC_DATA] is the most important event b"
type textarea "x"
type textarea "For me in my culture [DEMOGRAPHIC_DATA] is the most important event be"
type textarea "x"
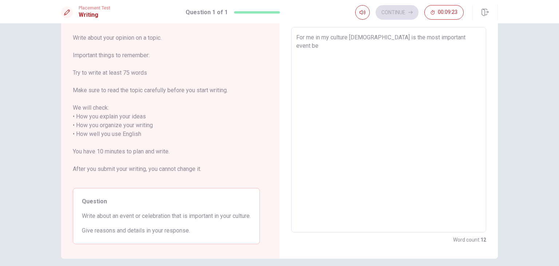
type textarea "For me in my culture santa is the most important event bec"
type textarea "x"
type textarea "For me in my culture [DEMOGRAPHIC_DATA] is the most important event beca"
type textarea "x"
type textarea "For me in my culture [DEMOGRAPHIC_DATA] is the most important event becau"
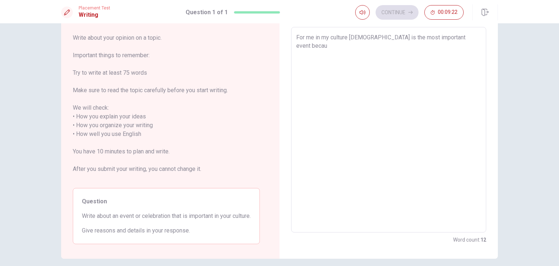
type textarea "x"
type textarea "For me in my culture [DEMOGRAPHIC_DATA] is the most important event becaus"
type textarea "x"
type textarea "For me in my culture [DEMOGRAPHIC_DATA] is the most important event because"
type textarea "x"
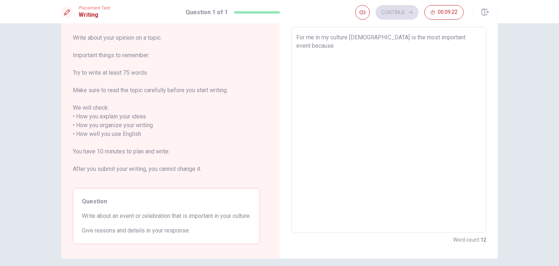
type textarea "For me in my culture [DEMOGRAPHIC_DATA] is the most important event because"
type textarea "x"
type textarea "For me in my culture [DEMOGRAPHIC_DATA] is the most important event because i"
type textarea "x"
type textarea "For me in my culture [DEMOGRAPHIC_DATA] is the most important event because it"
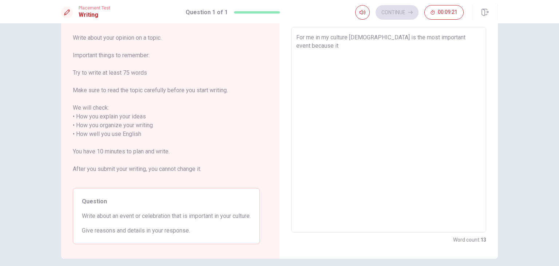
type textarea "x"
type textarea "For me in my culture [DEMOGRAPHIC_DATA] is the most important event because it"
type textarea "x"
type textarea "For me in my culture [DEMOGRAPHIC_DATA] is the most important event because it p"
type textarea "x"
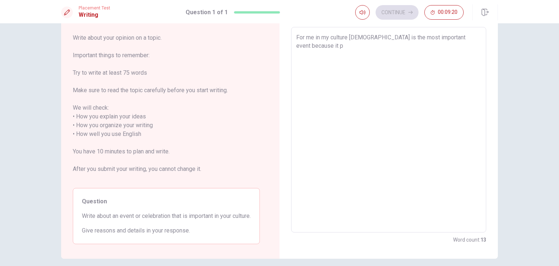
type textarea "For me in my culture [DEMOGRAPHIC_DATA] is the most important event because it …"
type textarea "x"
type textarea "For me in my culture [DEMOGRAPHIC_DATA] is the most important event because it …"
type textarea "x"
type textarea "For me in my culture [DEMOGRAPHIC_DATA] is the most important event because it …"
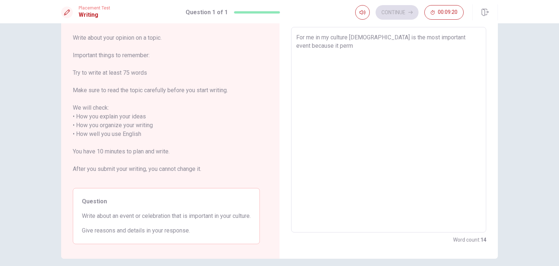
type textarea "x"
type textarea "For me in my culture [DEMOGRAPHIC_DATA] is the most important event because it …"
type textarea "x"
type textarea "For me in my culture [DEMOGRAPHIC_DATA] is the most important event because it …"
type textarea "x"
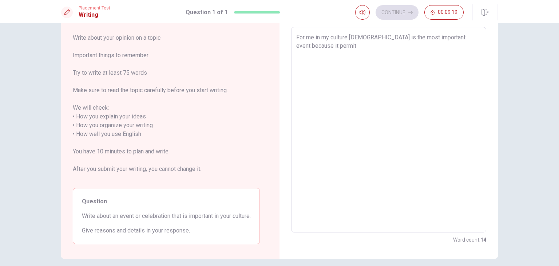
type textarea "For me in my culture [DEMOGRAPHIC_DATA] is the most important event because it …"
type textarea "x"
type textarea "For me in my culture [DEMOGRAPHIC_DATA] is the most important event because it …"
type textarea "x"
type textarea "For me in my culture [DEMOGRAPHIC_DATA] is the most important event because it …"
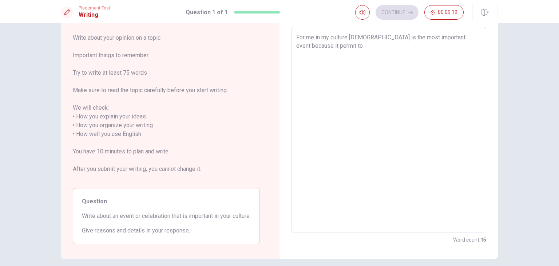
type textarea "x"
type textarea "For me in my culture [DEMOGRAPHIC_DATA] is the most important event because it …"
type textarea "x"
type textarea "For me in my culture [DEMOGRAPHIC_DATA] is the most important event because it …"
type textarea "x"
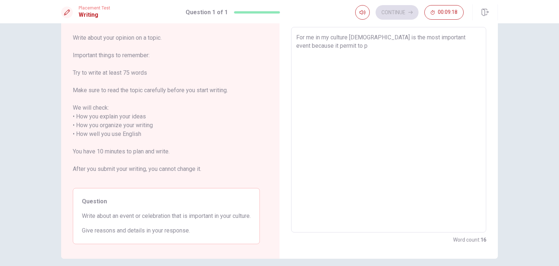
type textarea "For me in my culture [DEMOGRAPHIC_DATA] is the most important event because it …"
type textarea "x"
type textarea "For me in my culture [DEMOGRAPHIC_DATA] is the most important event because it …"
type textarea "x"
type textarea "For me in my culture [DEMOGRAPHIC_DATA] is the most important event because it …"
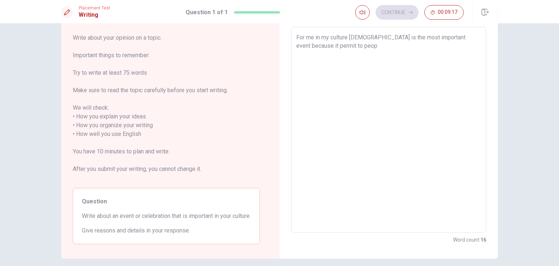
type textarea "x"
type textarea "For me in my culture [DEMOGRAPHIC_DATA] is the most important event because it …"
type textarea "x"
type textarea "For me in my culture [DEMOGRAPHIC_DATA] is the most important event because it …"
type textarea "x"
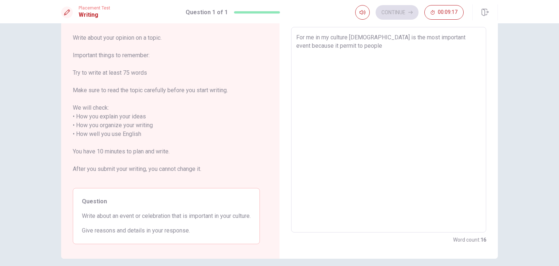
type textarea "For me in my culture [DEMOGRAPHIC_DATA] is the most important event because it …"
type textarea "x"
type textarea "For me in my culture [DEMOGRAPHIC_DATA] is the most important event because it …"
type textarea "x"
type textarea "For me in my culture [DEMOGRAPHIC_DATA] is the most important event because it …"
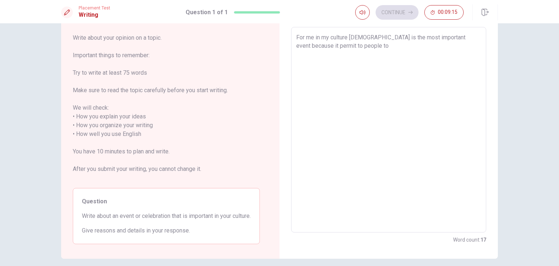
type textarea "x"
type textarea "For me in my culture [DEMOGRAPHIC_DATA] is the most important event because it …"
type textarea "x"
type textarea "For me in my culture [DEMOGRAPHIC_DATA] is the most important event because it …"
type textarea "x"
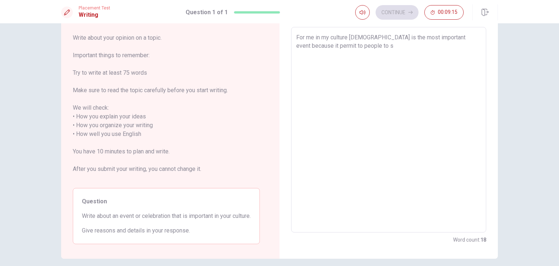
type textarea "For me in my culture [DEMOGRAPHIC_DATA] is the most important event because it …"
type textarea "x"
type textarea "For me in my culture [DEMOGRAPHIC_DATA] is the most important event because it …"
type textarea "x"
type textarea "For me in my culture [DEMOGRAPHIC_DATA] is the most important event because it …"
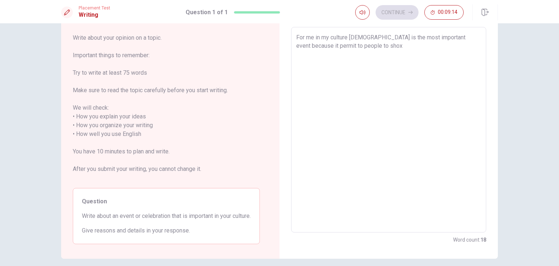
type textarea "x"
type textarea "For me in my culture [DEMOGRAPHIC_DATA] is the most important event because it …"
type textarea "x"
type textarea "For me in my culture [DEMOGRAPHIC_DATA] is the most important event because it …"
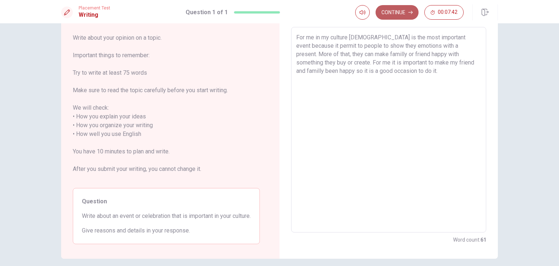
click at [389, 17] on button "Continue" at bounding box center [397, 12] width 43 height 15
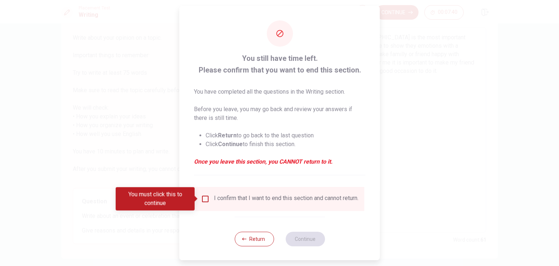
click at [208, 201] on input "You must click this to continue" at bounding box center [205, 198] width 9 height 9
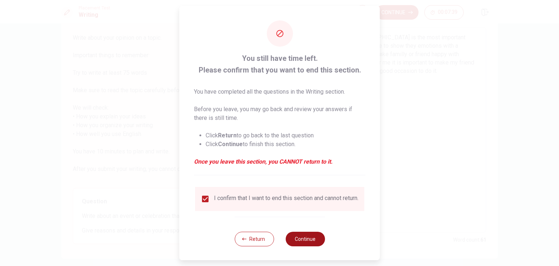
click at [301, 246] on button "Continue" at bounding box center [304, 239] width 39 height 15
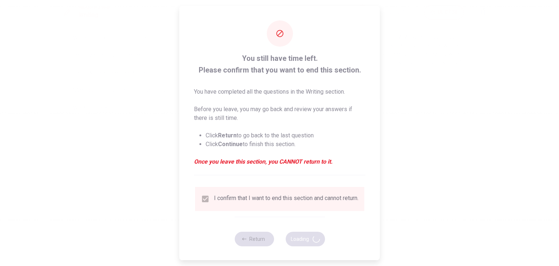
scroll to position [0, 0]
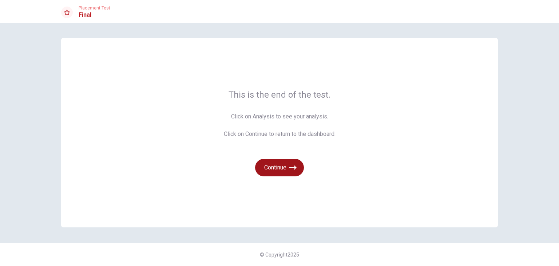
click at [281, 162] on button "Continue" at bounding box center [279, 167] width 49 height 17
